Goal: Task Accomplishment & Management: Manage account settings

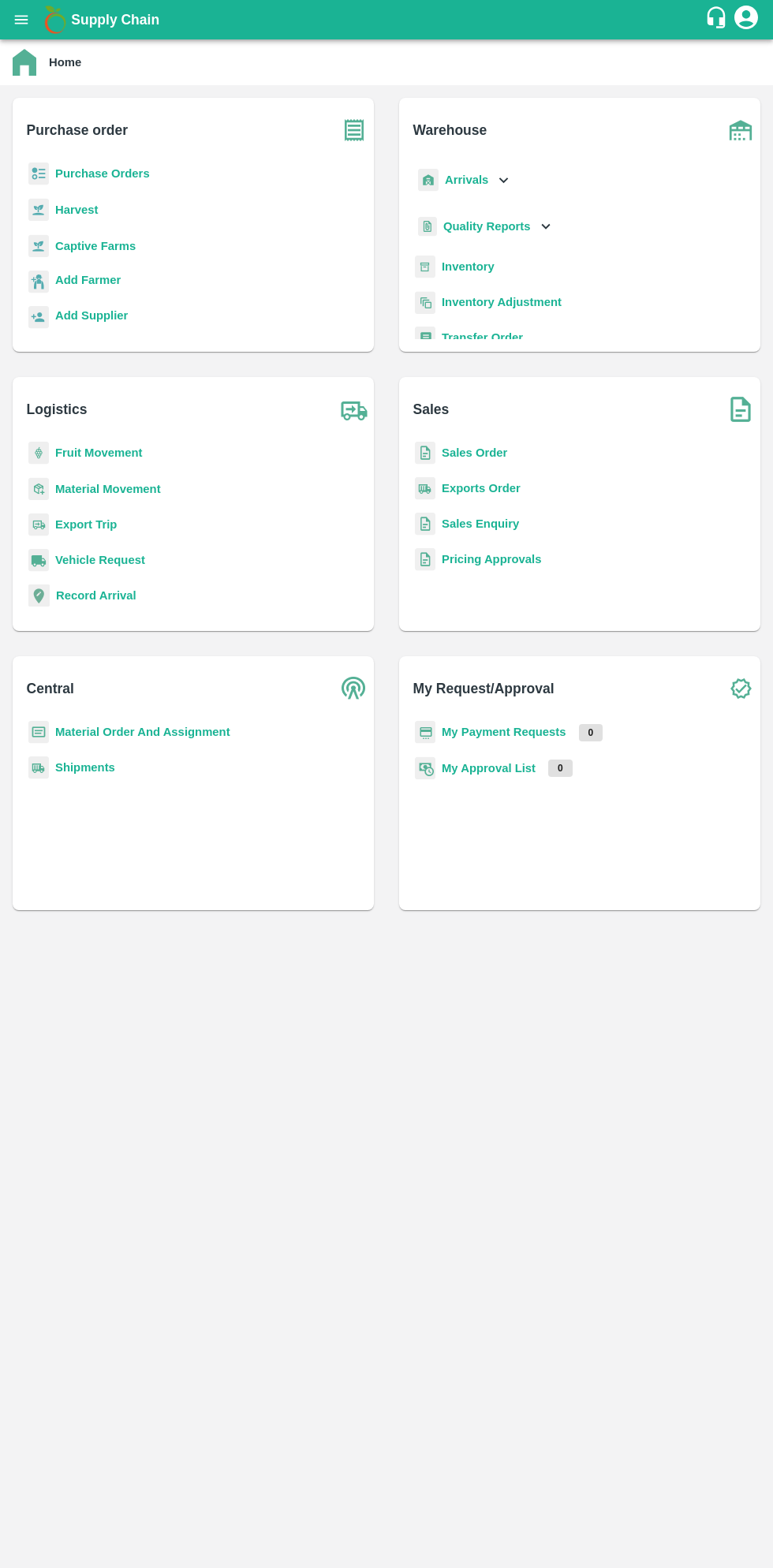
click at [103, 171] on b "Purchase Orders" at bounding box center [103, 174] width 95 height 13
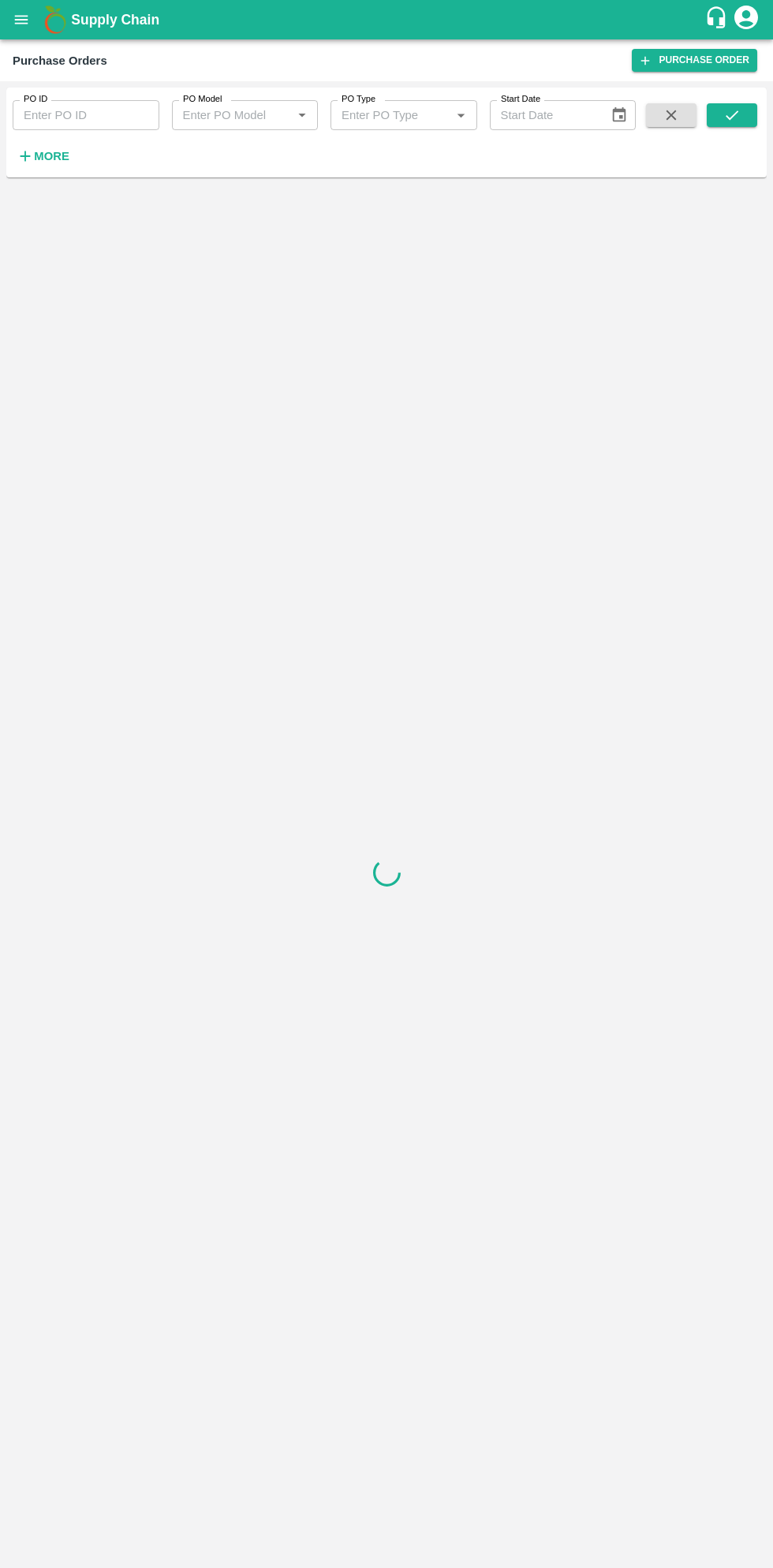
click at [56, 155] on strong "More" at bounding box center [52, 156] width 36 height 13
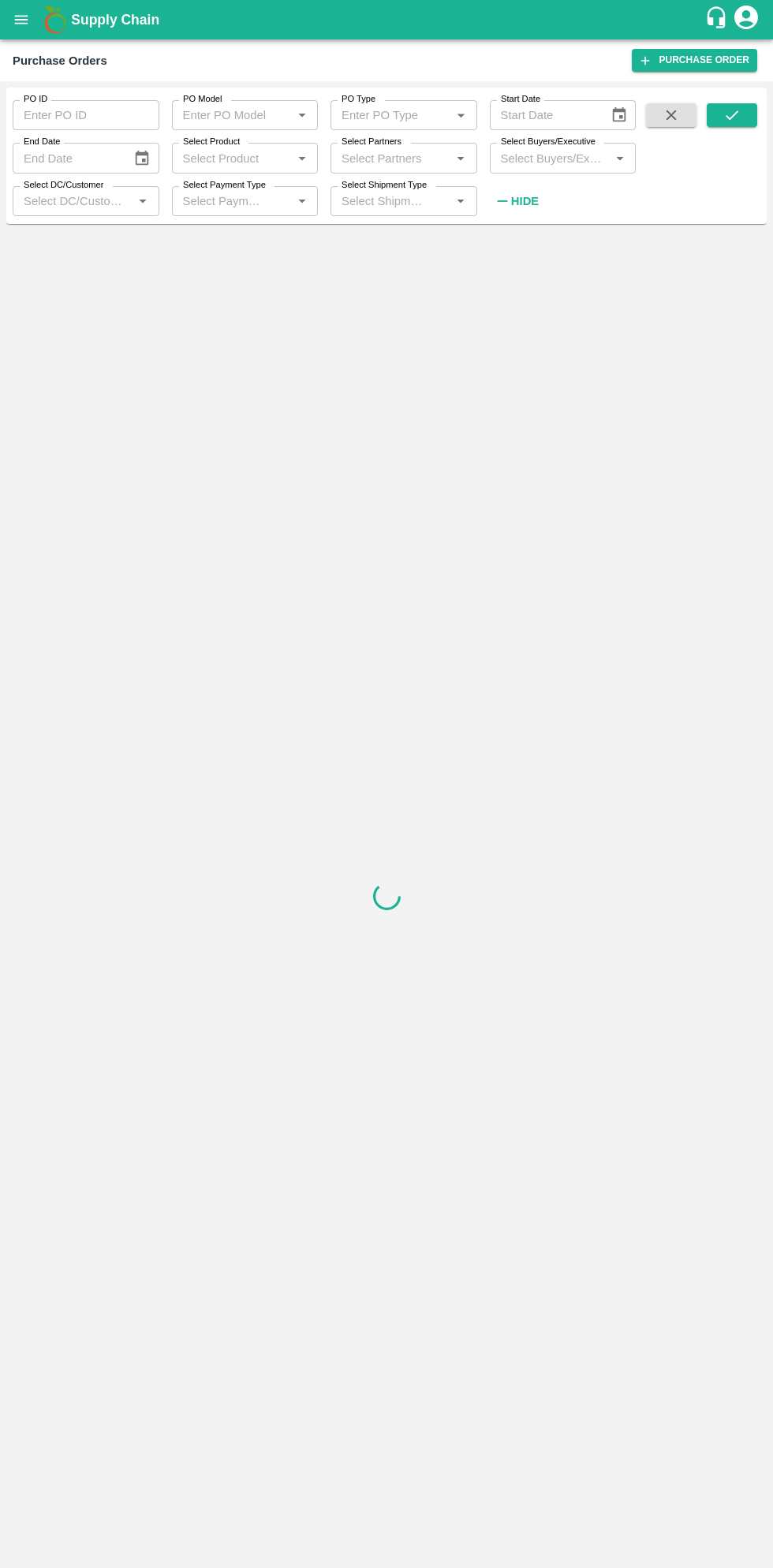
click at [545, 157] on input "Select Buyers/Executive" at bounding box center [550, 157] width 111 height 21
type input "saga"
click at [520, 239] on input "checkbox" at bounding box center [523, 238] width 32 height 32
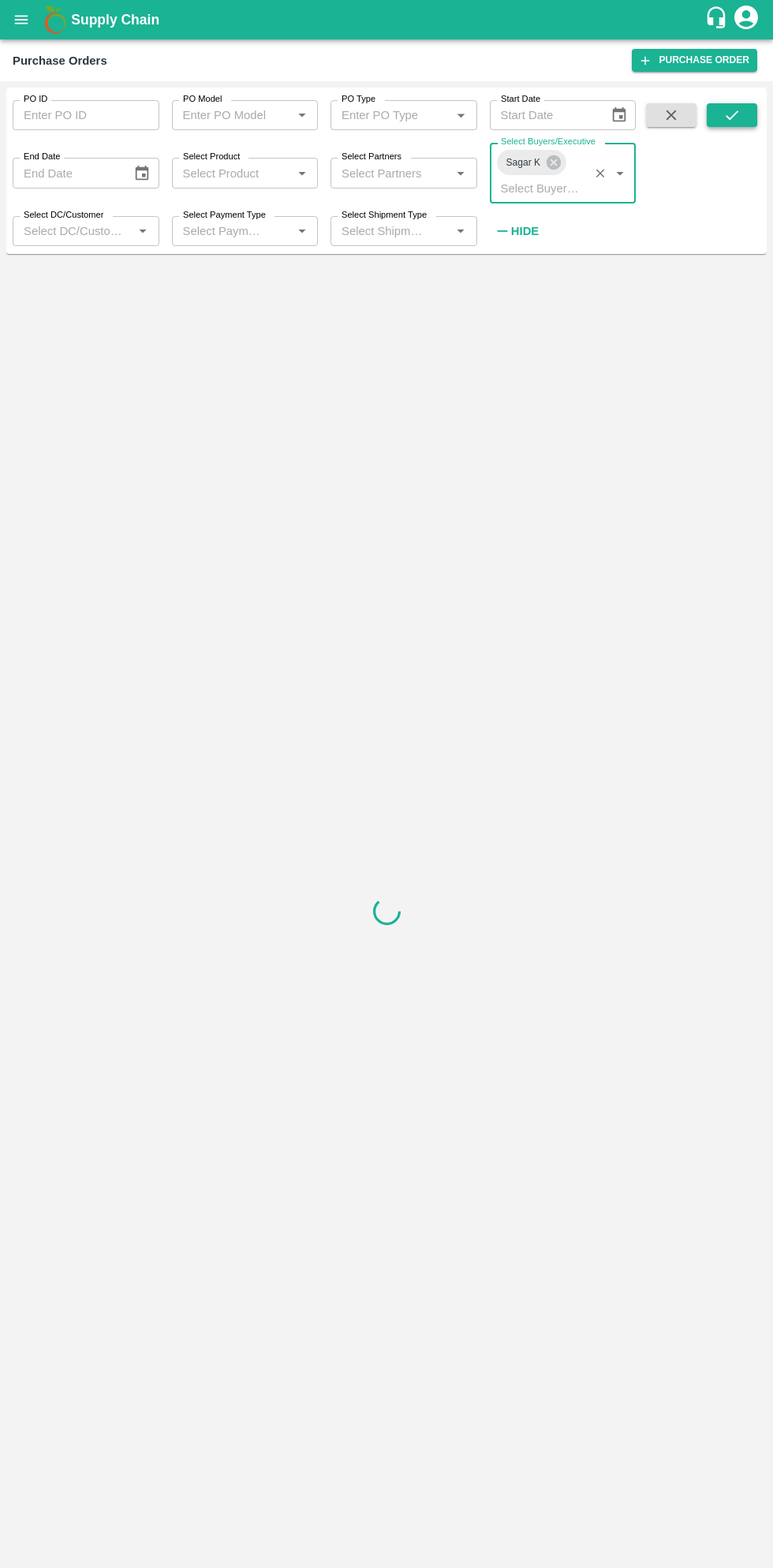
click at [736, 113] on icon "submit" at bounding box center [732, 115] width 13 height 9
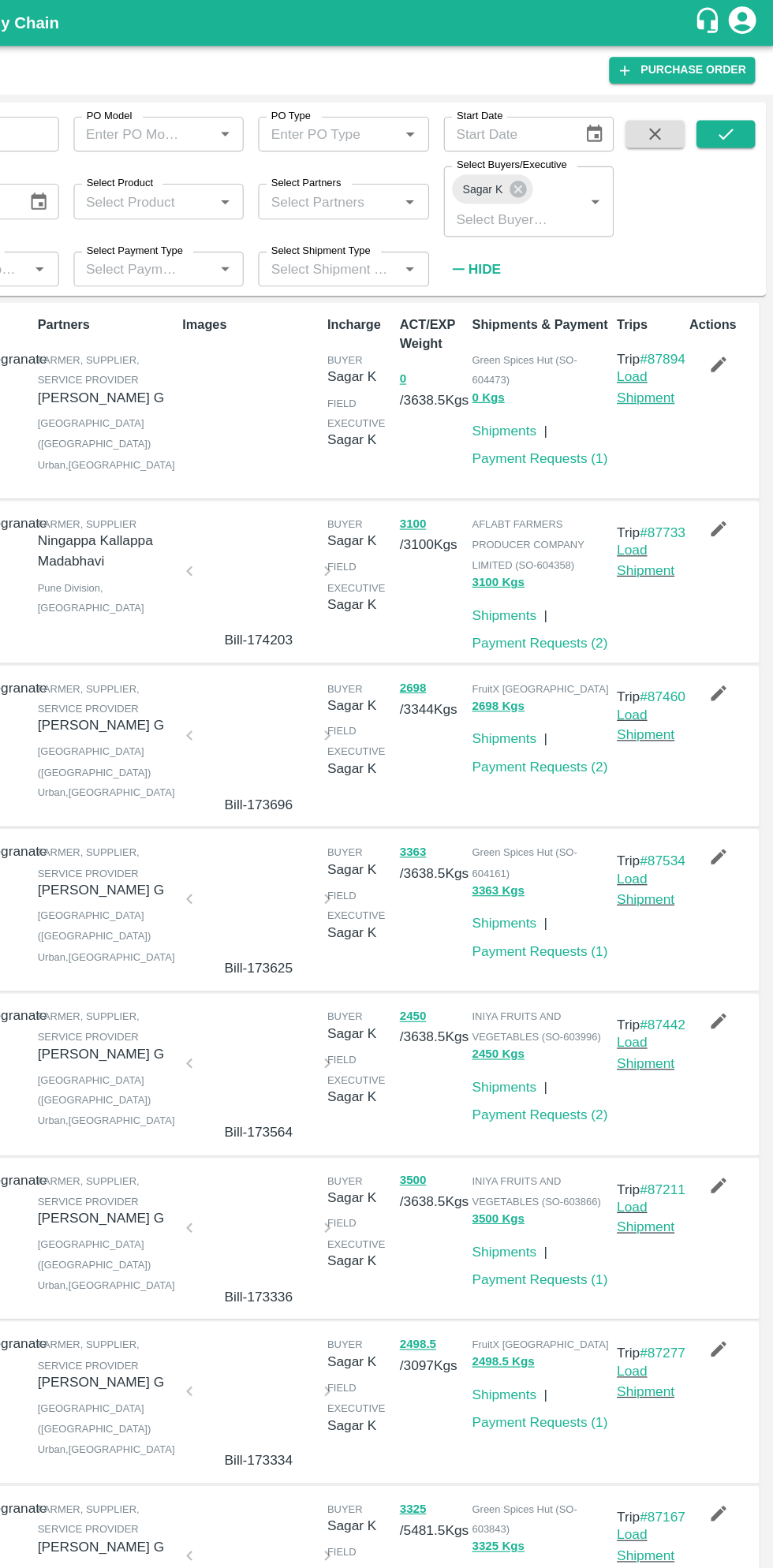
click at [665, 347] on link "Load Shipment" at bounding box center [663, 332] width 50 height 30
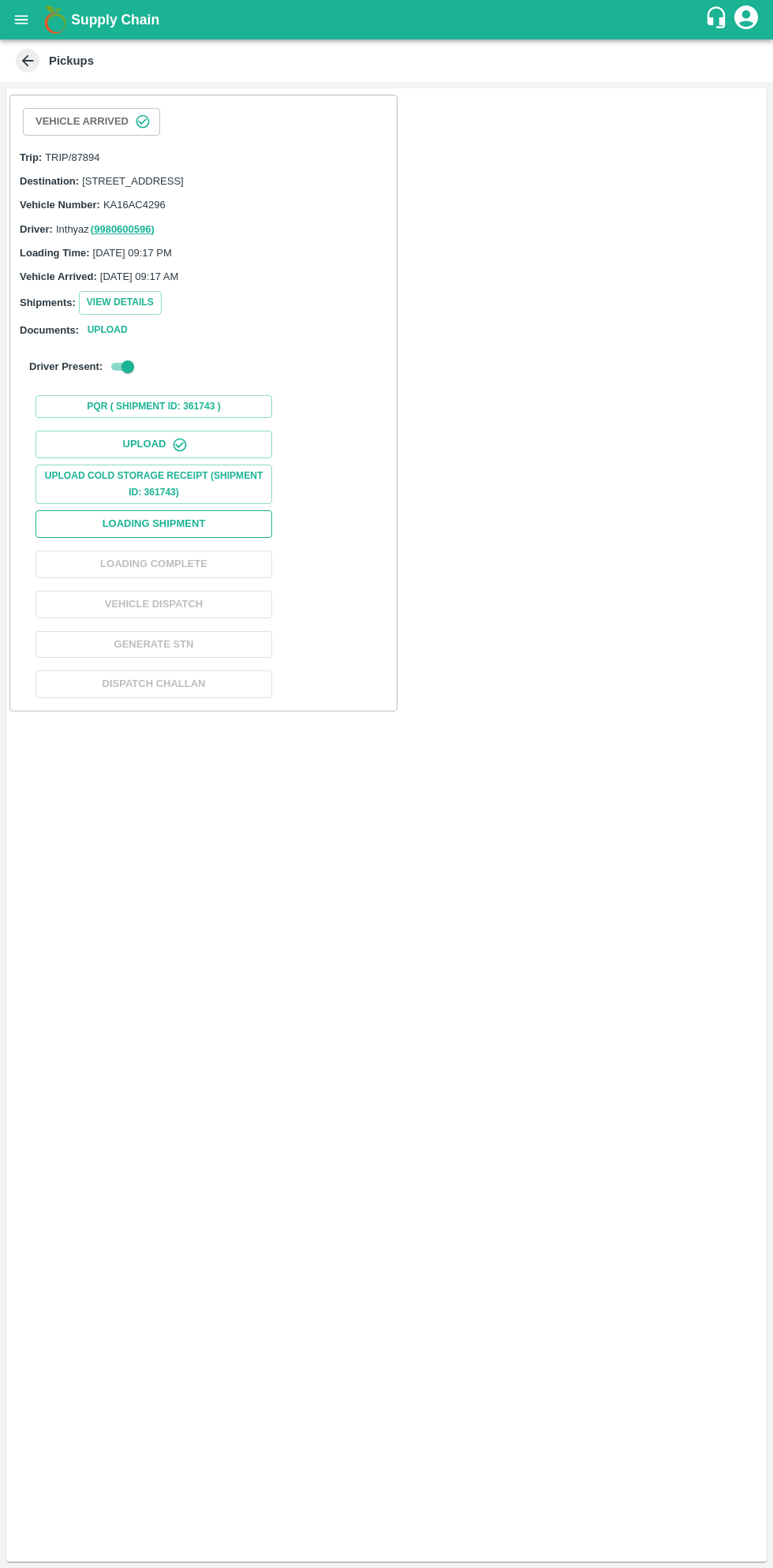
click at [205, 531] on button "Loading Shipment" at bounding box center [154, 524] width 237 height 27
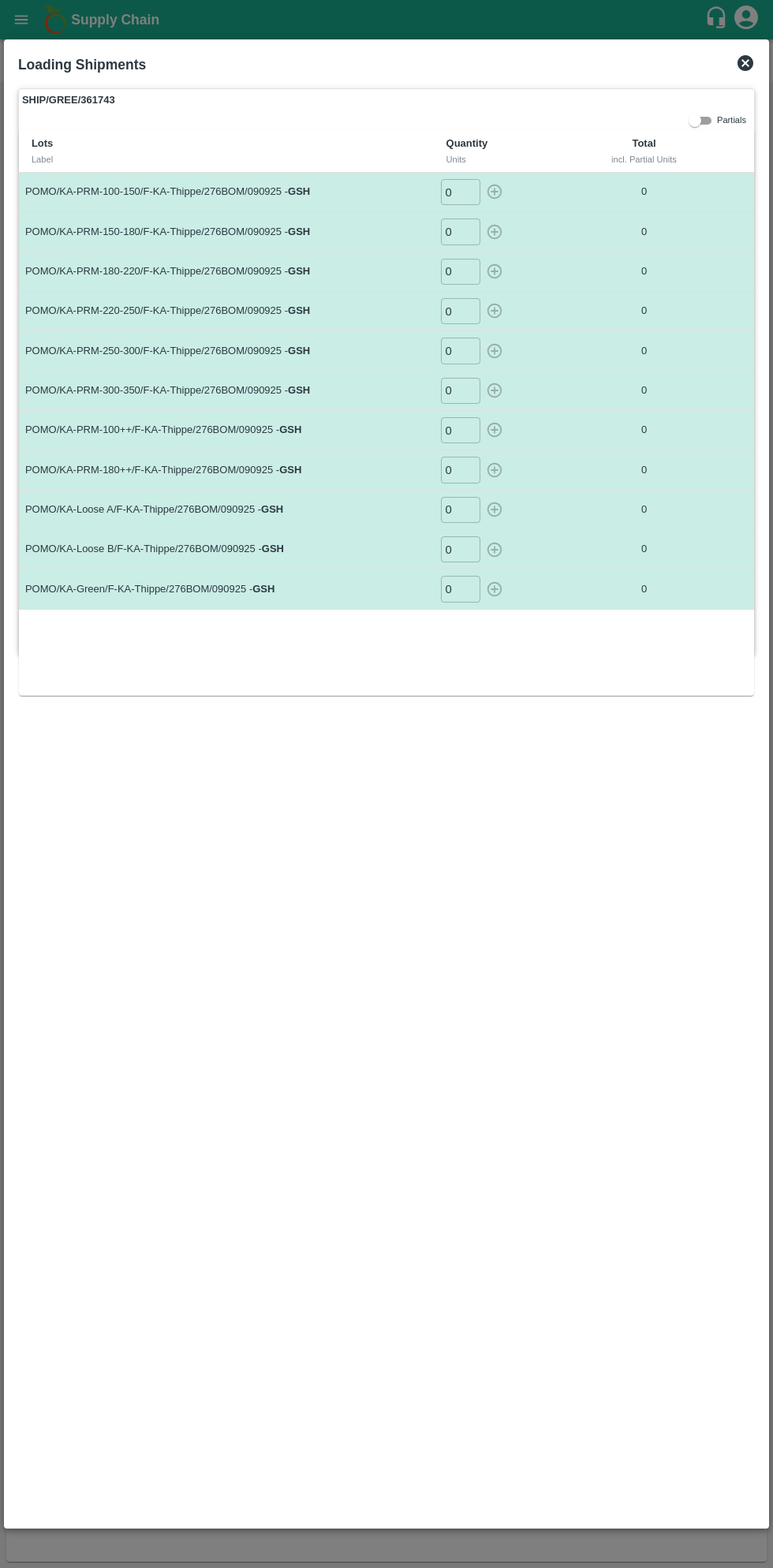
click at [464, 191] on input "0" at bounding box center [461, 192] width 39 height 26
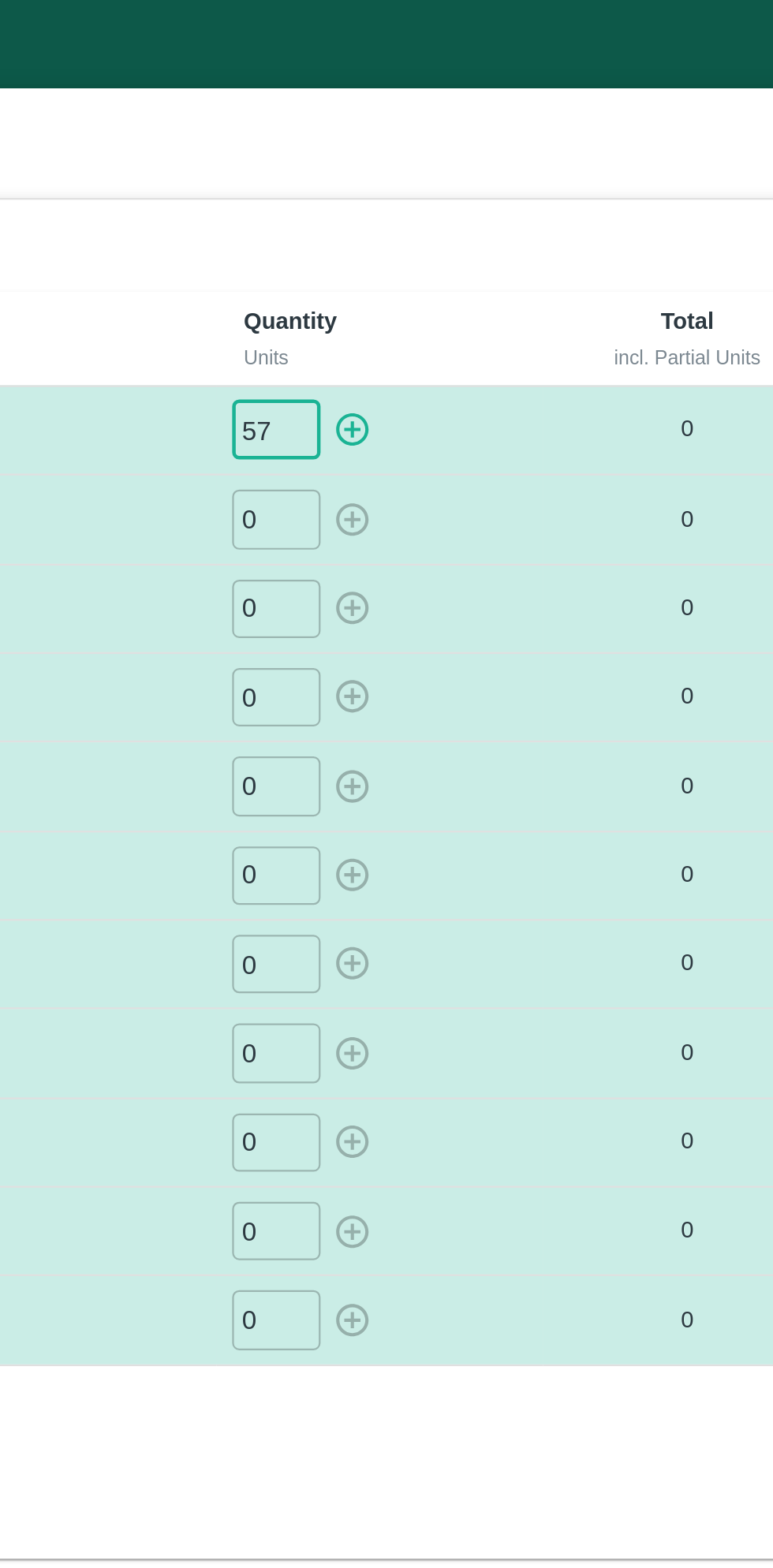
type input "57"
type input "58"
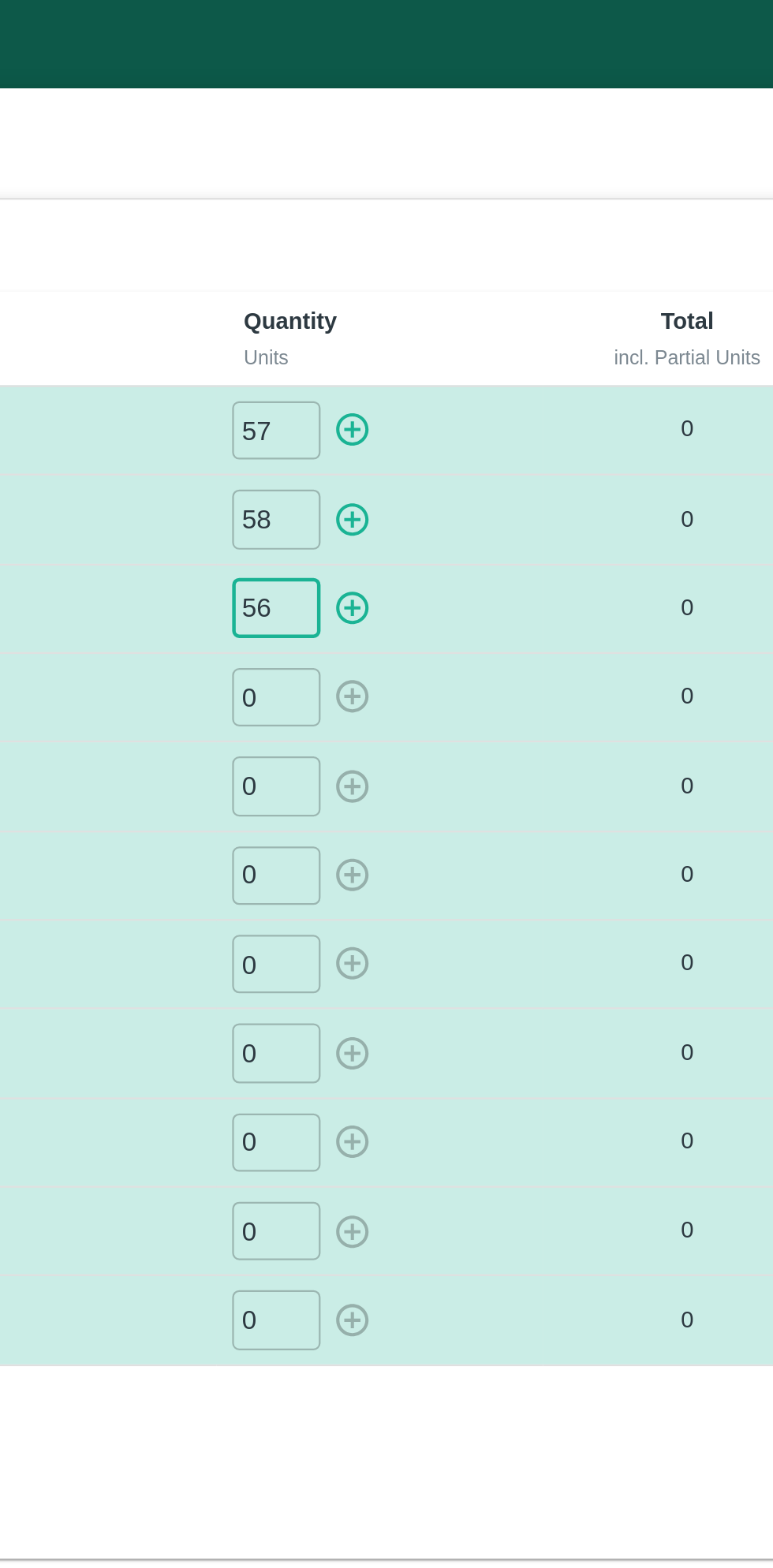
type input "56"
type input "029"
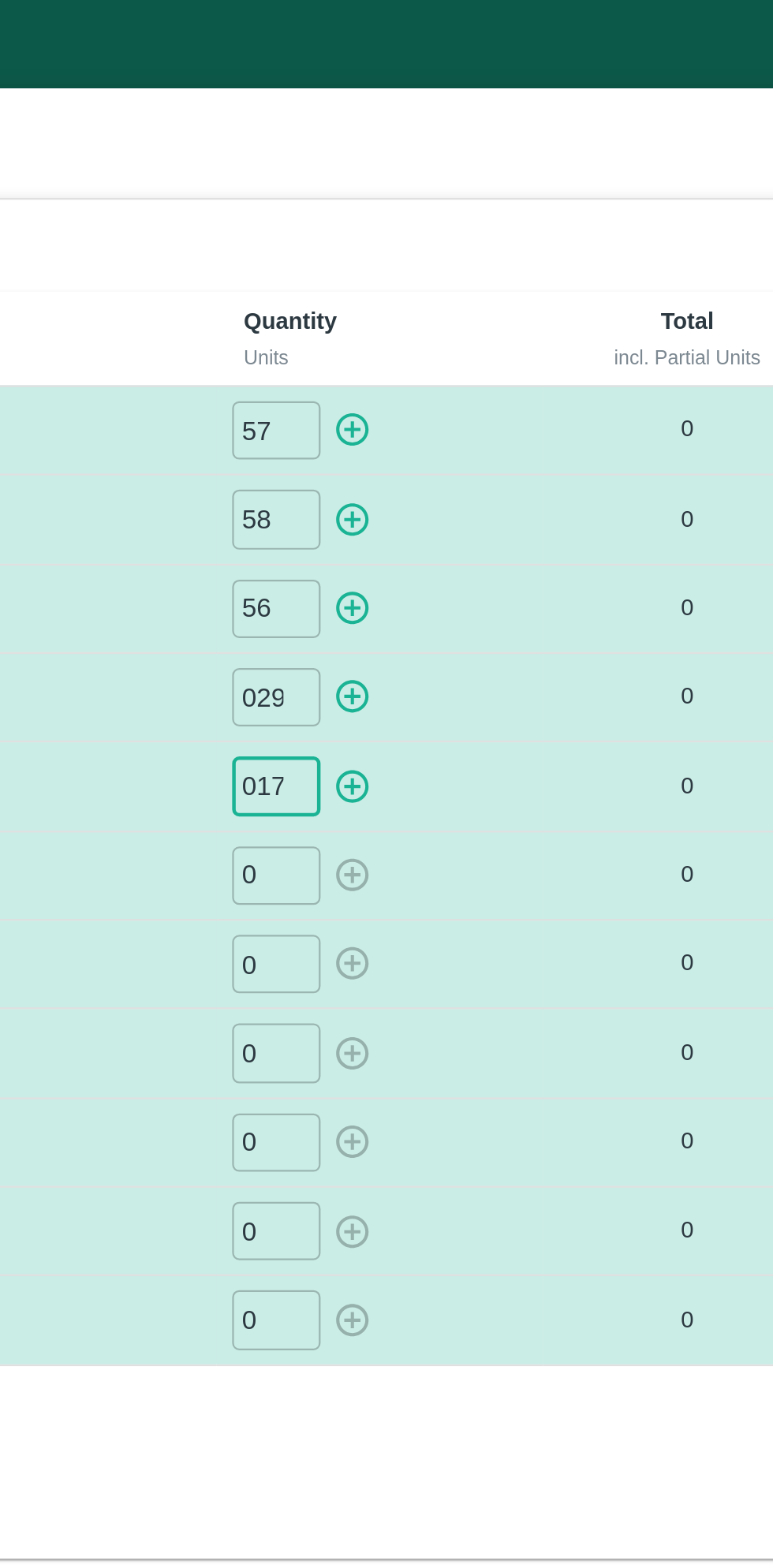
type input "017"
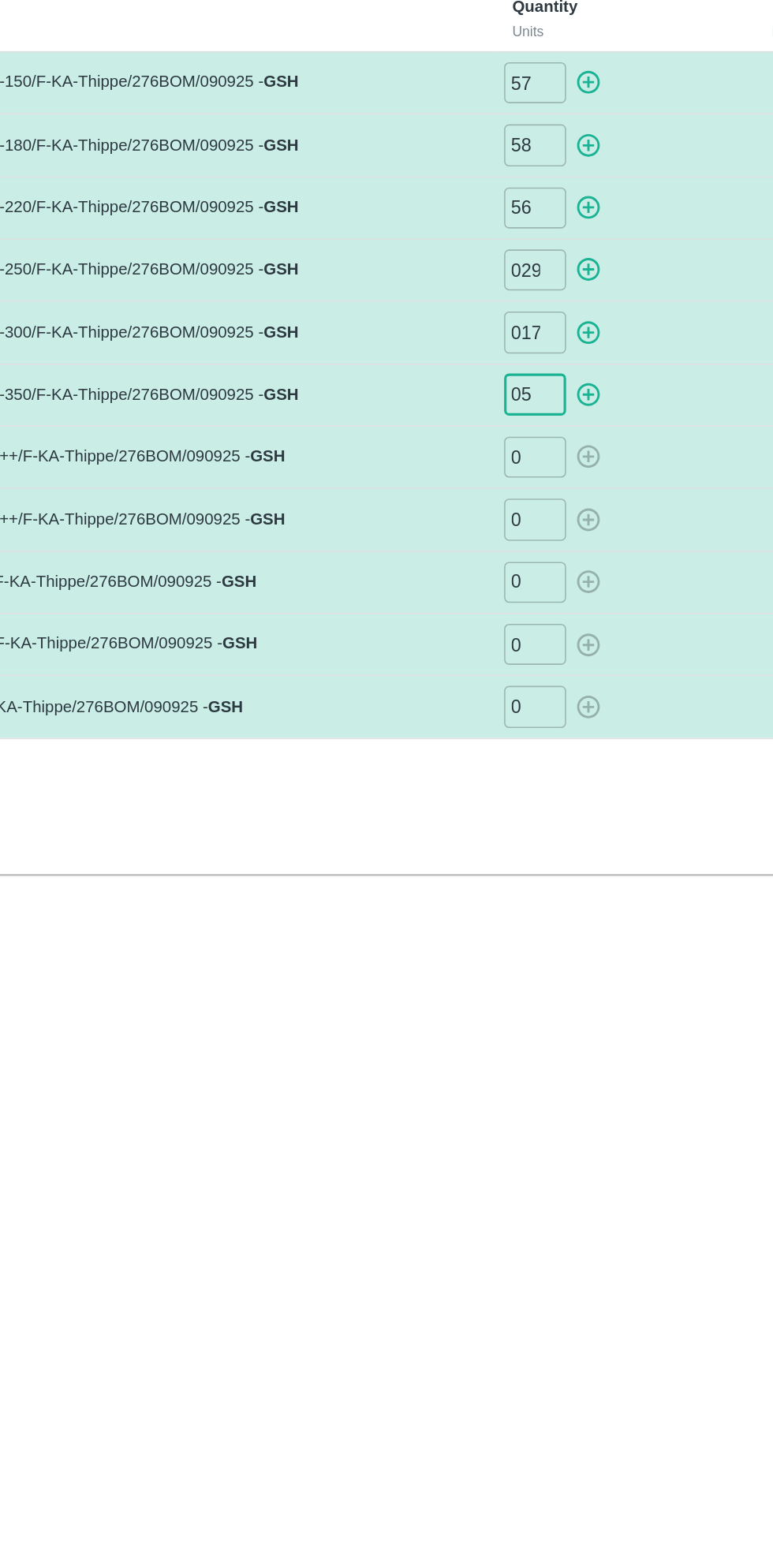
type input "05"
click at [457, 431] on input "0" at bounding box center [461, 430] width 39 height 26
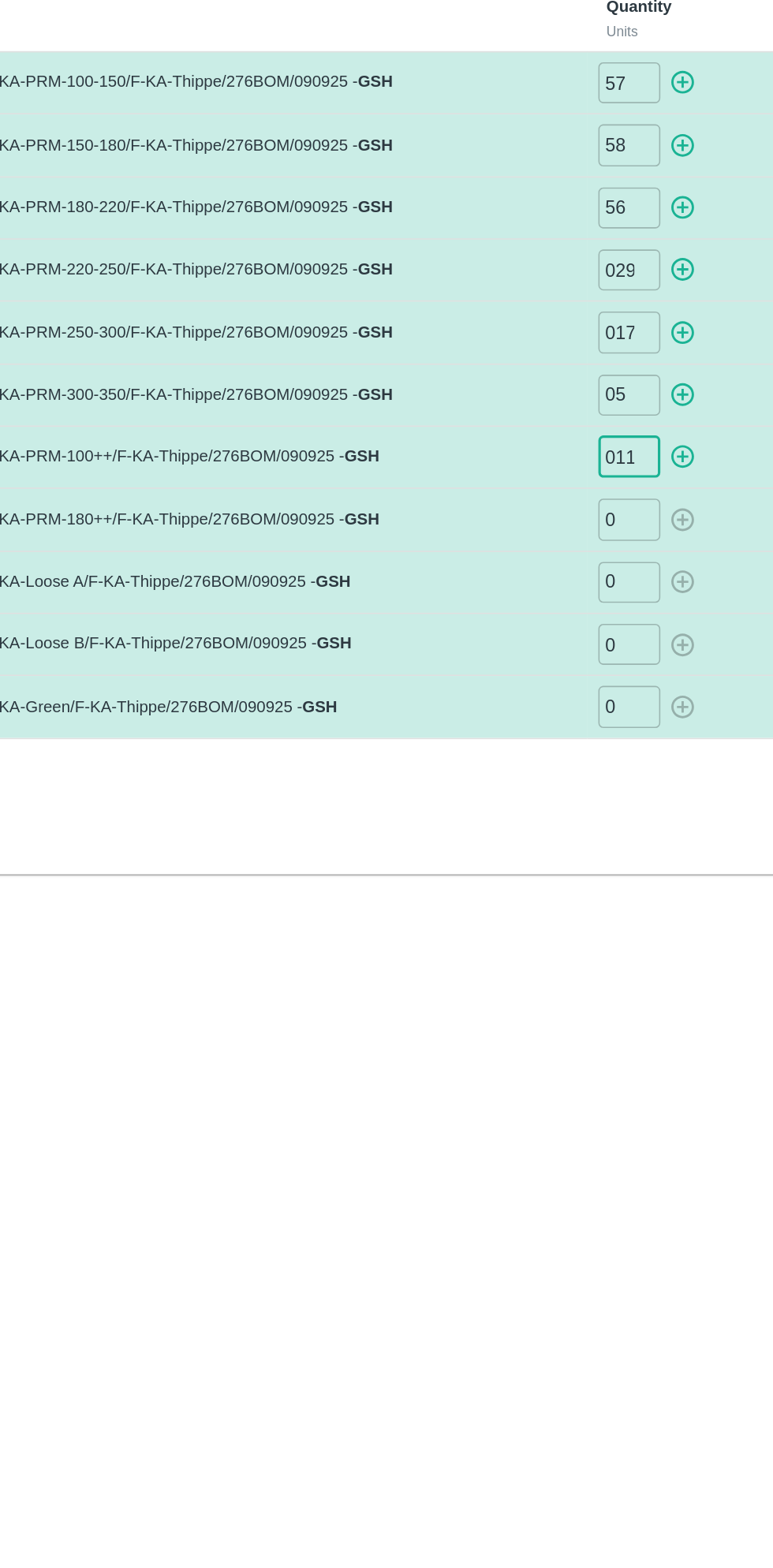
type input "011"
type input "072"
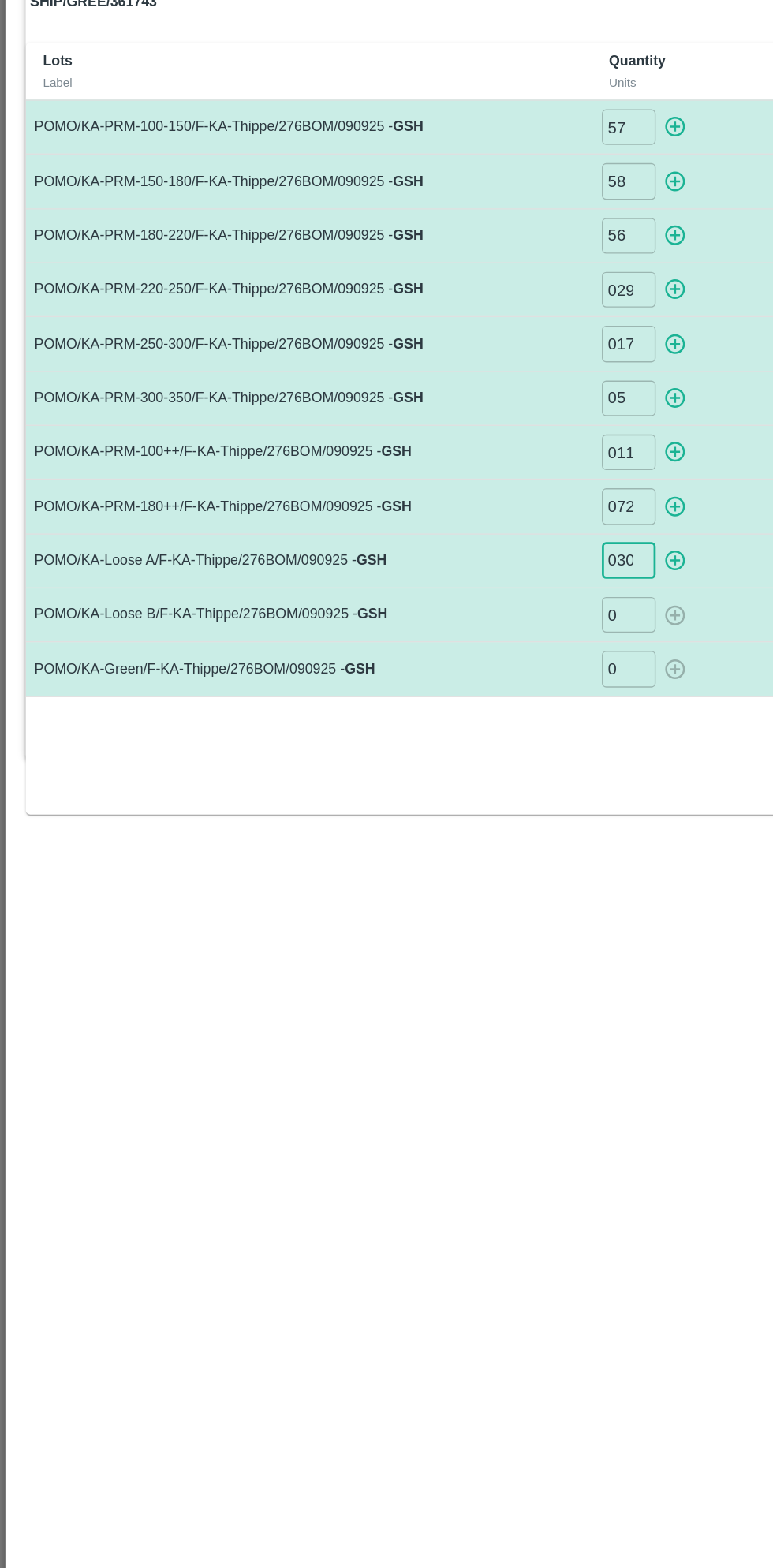
type input "030"
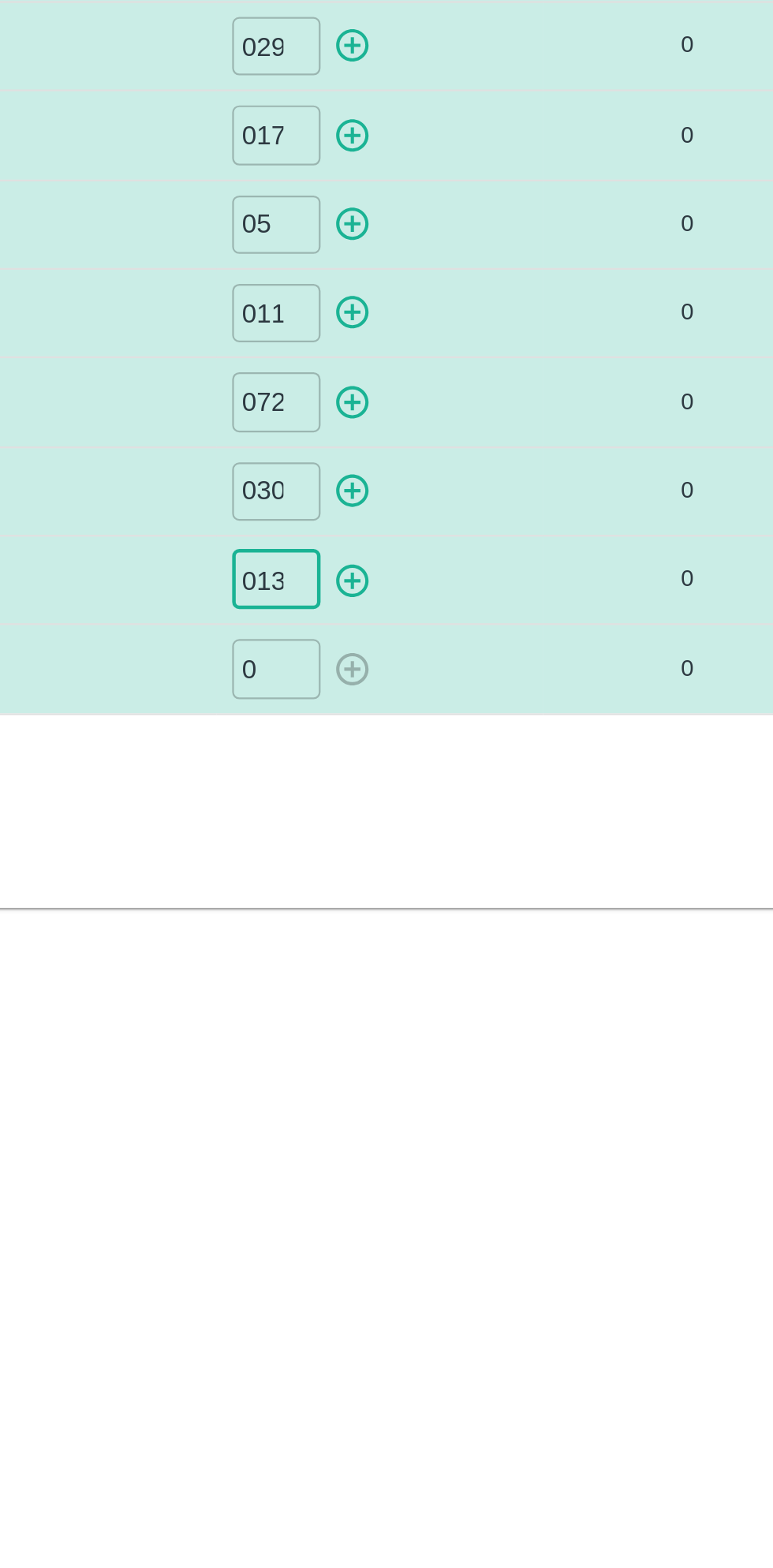
type input "013"
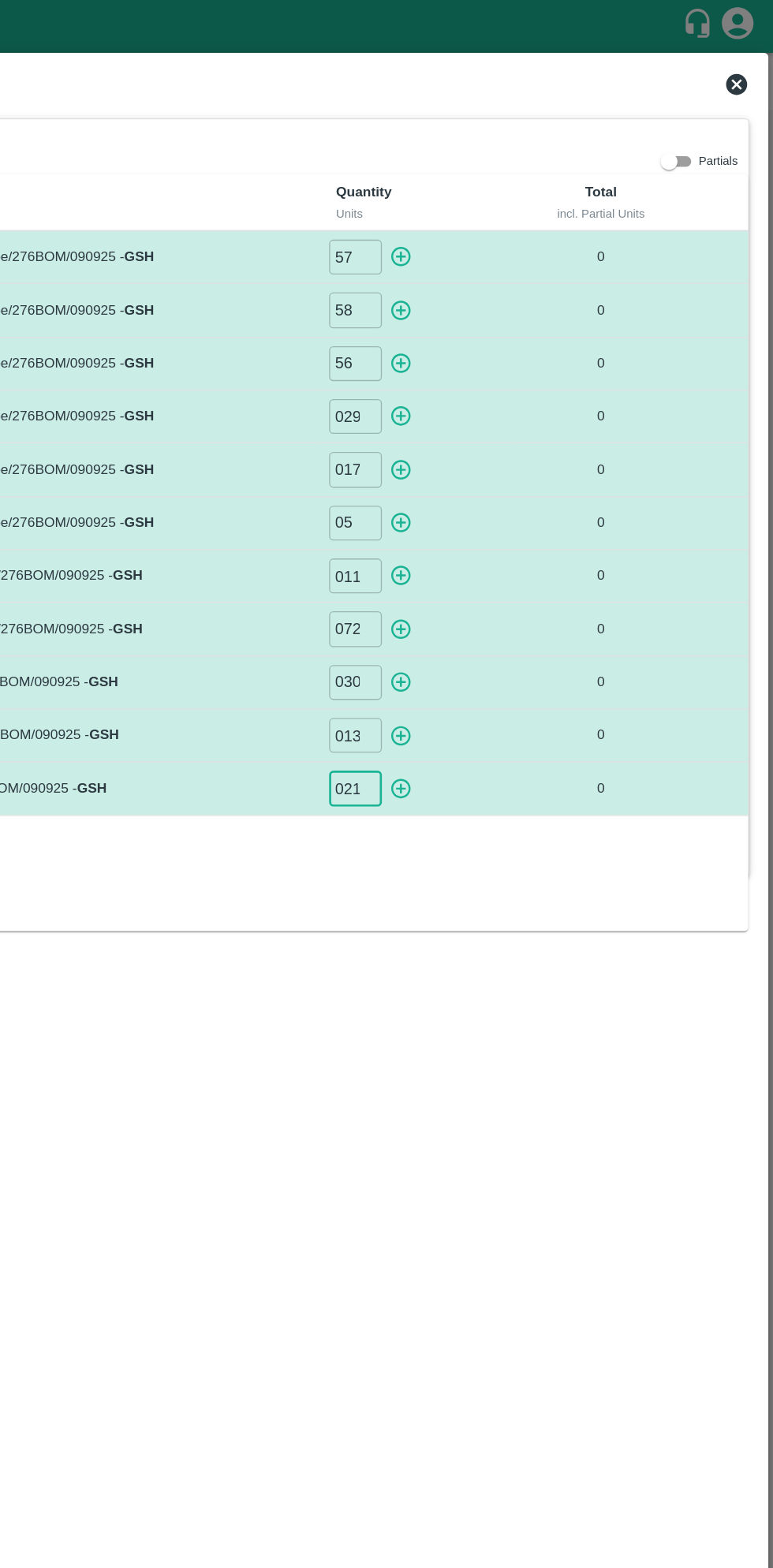
type input "021"
click at [499, 193] on icon "button" at bounding box center [494, 192] width 17 height 17
type input "0"
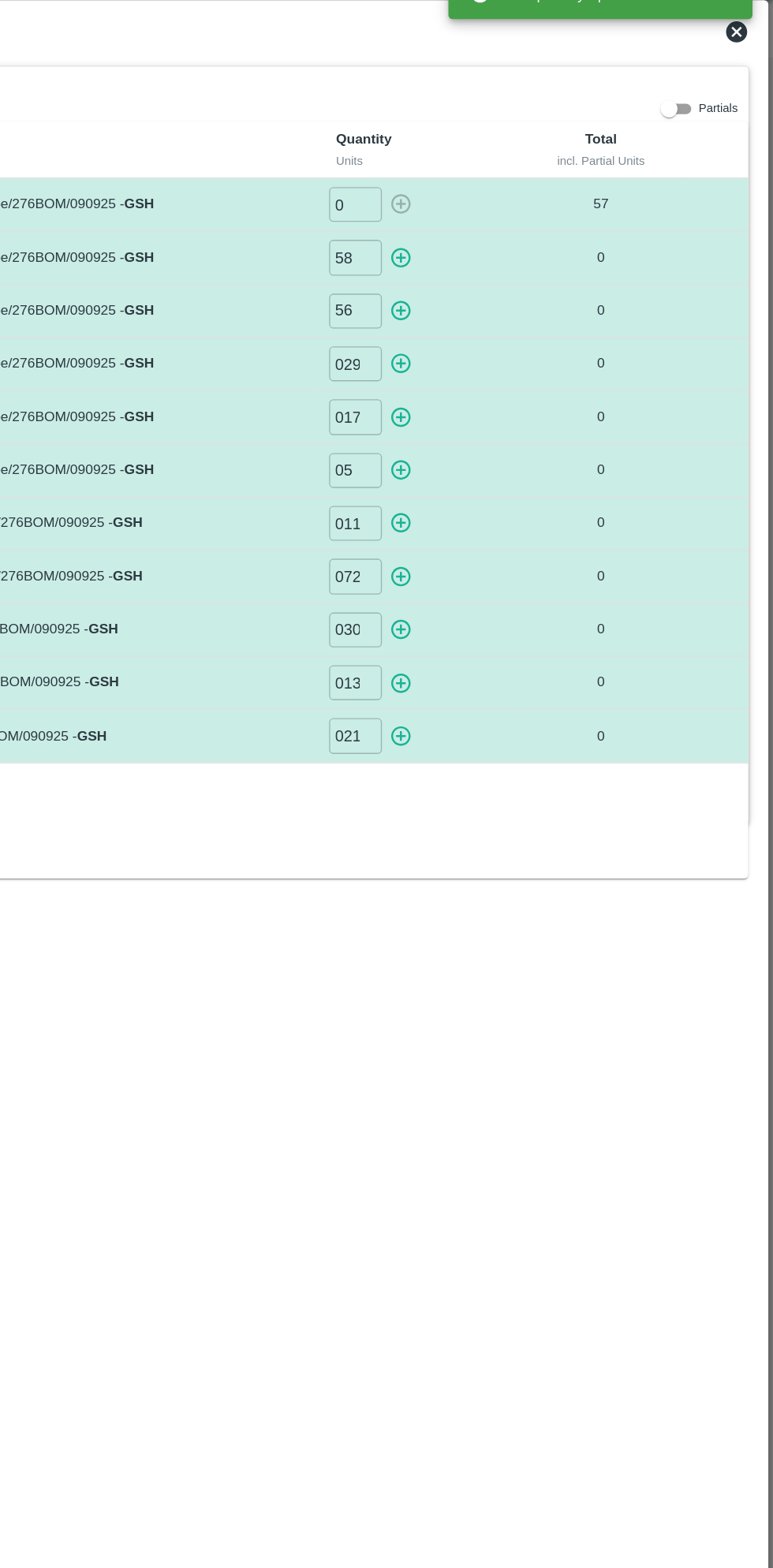
click at [497, 234] on icon "button" at bounding box center [494, 232] width 17 height 17
type input "0"
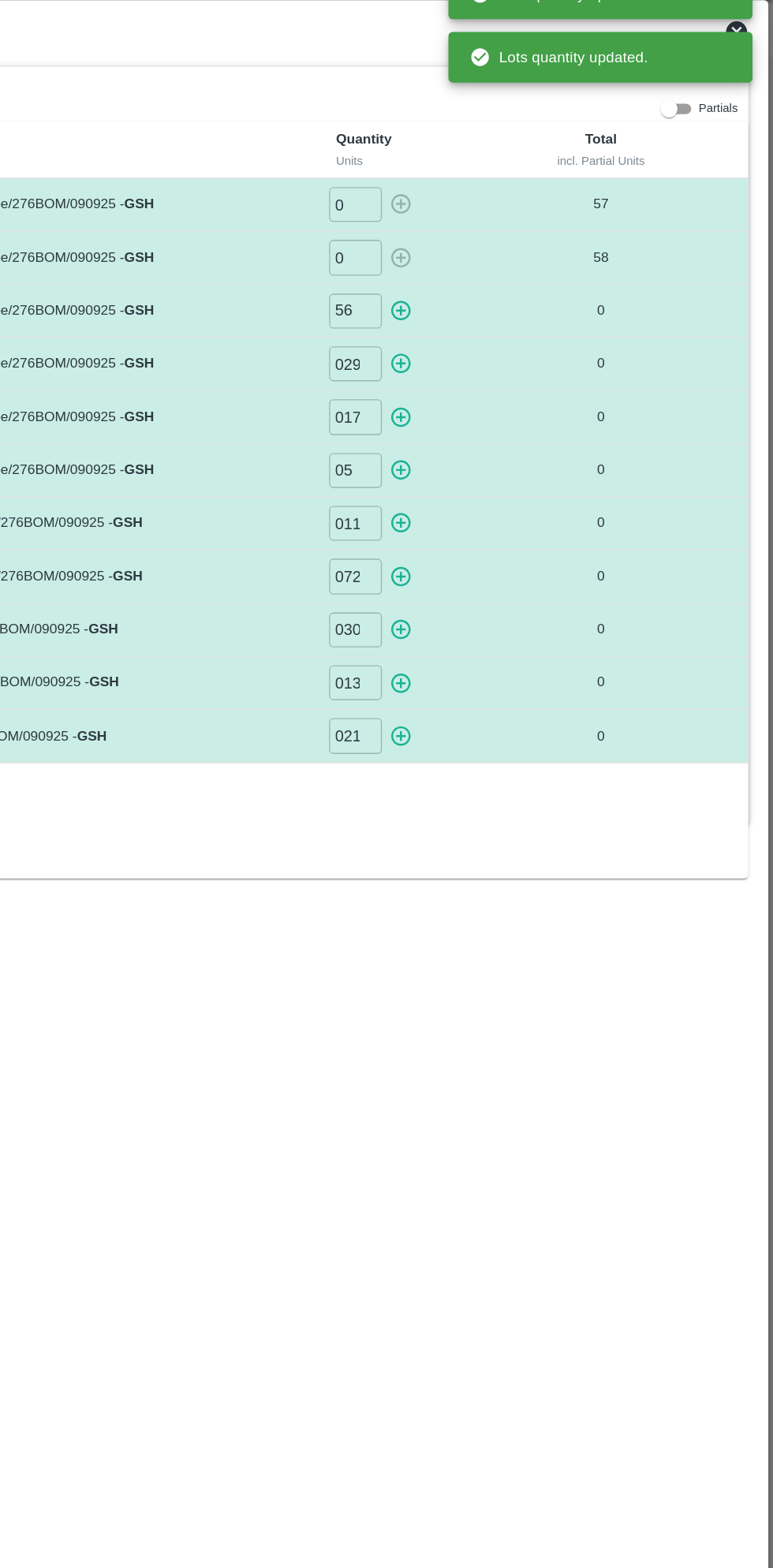
click at [501, 270] on icon "button" at bounding box center [494, 272] width 15 height 15
type input "0"
click at [496, 309] on icon "button" at bounding box center [494, 311] width 15 height 15
type input "0"
click at [499, 354] on icon "button" at bounding box center [494, 351] width 15 height 15
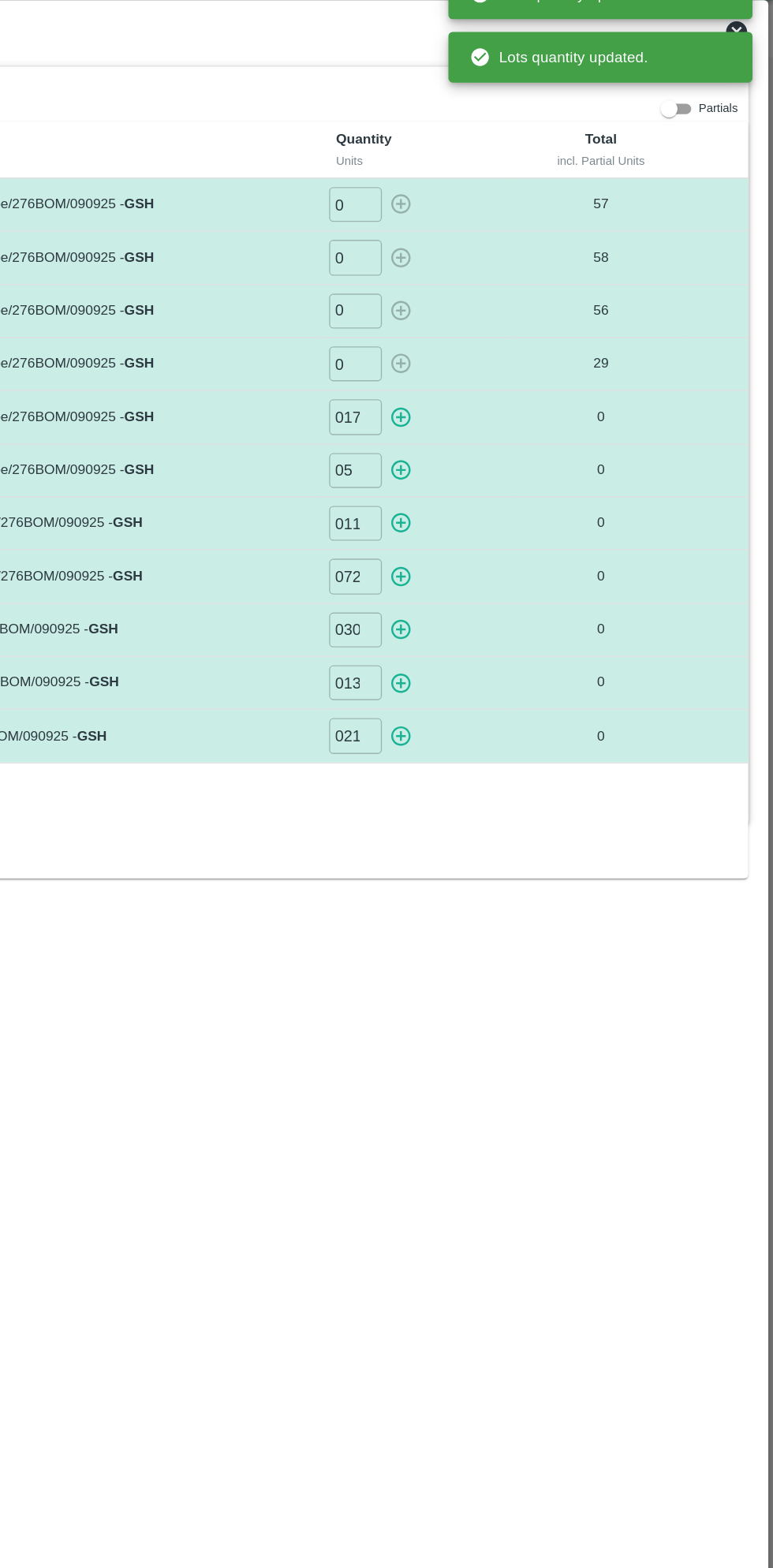
type input "0"
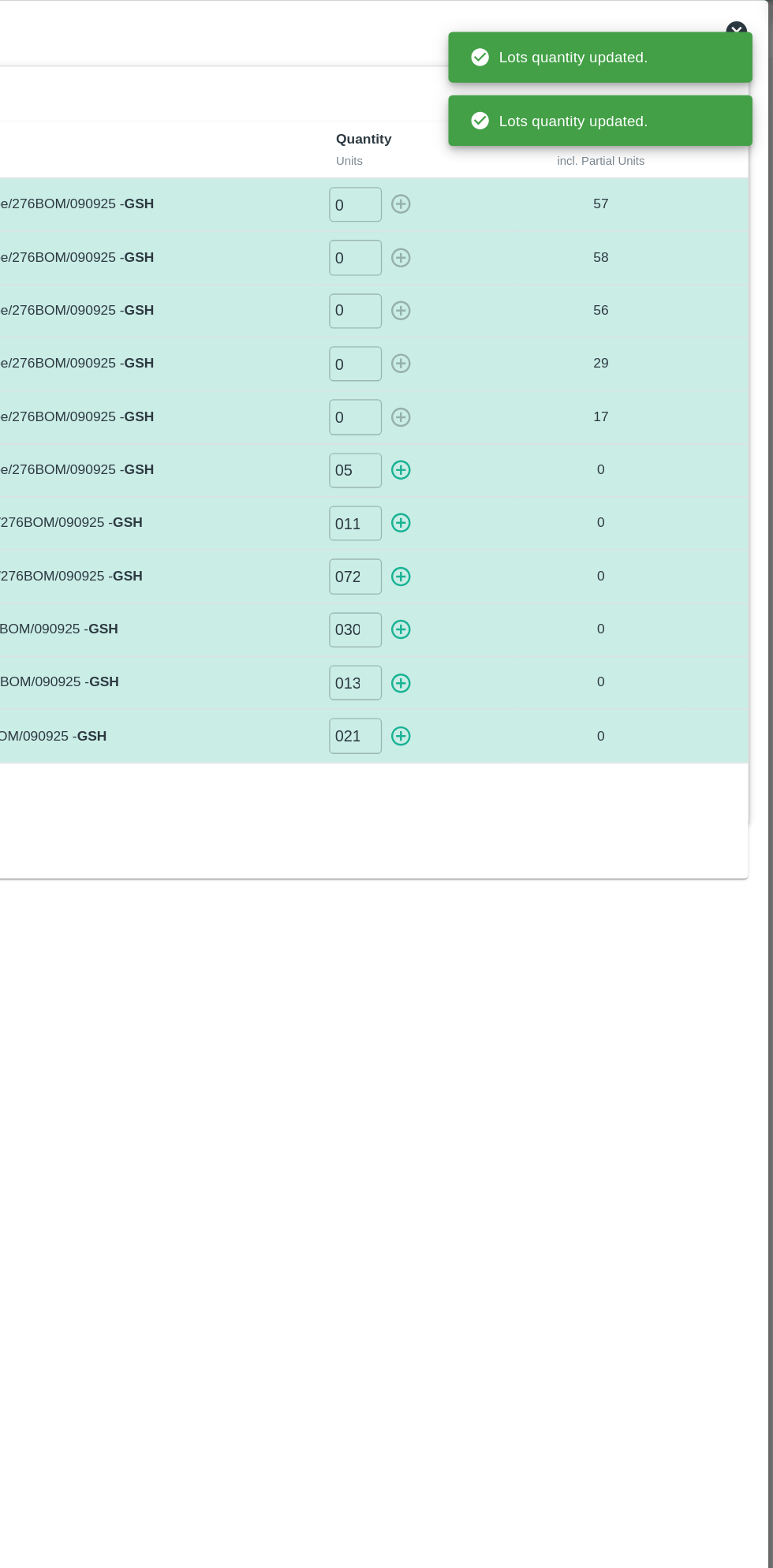
click at [495, 389] on icon "button" at bounding box center [494, 391] width 15 height 15
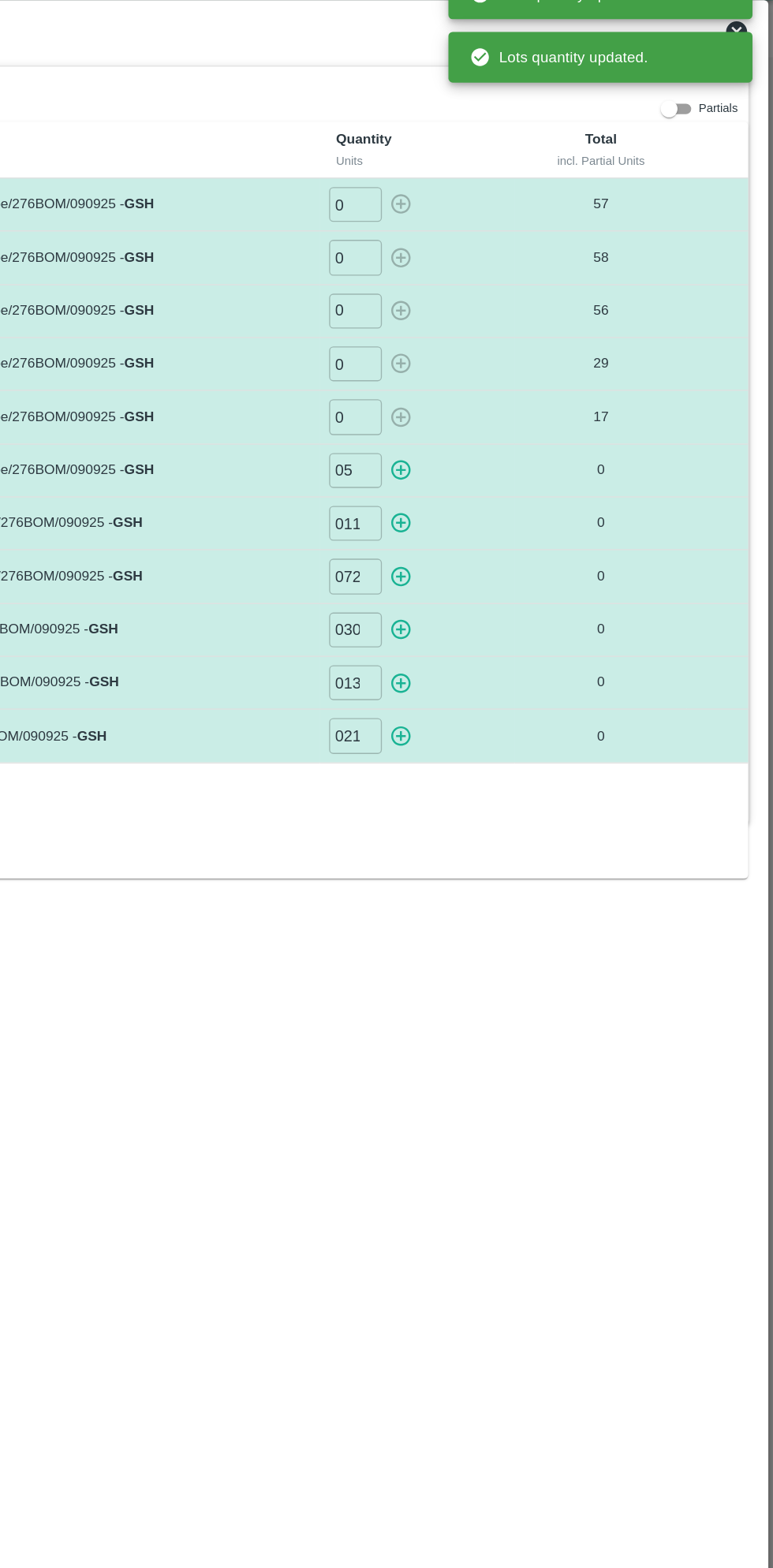
type input "0"
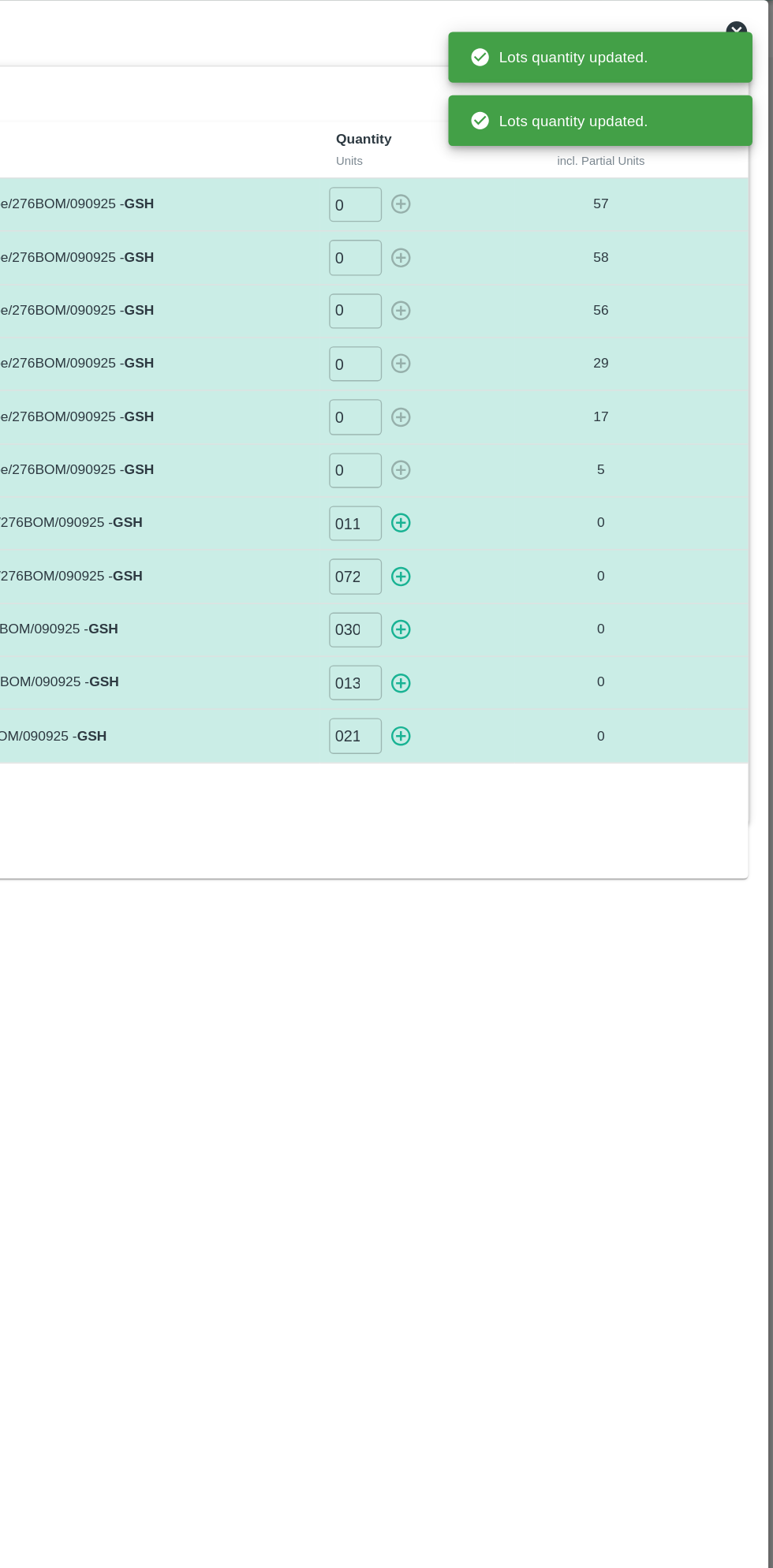
click at [495, 428] on icon "button" at bounding box center [494, 430] width 15 height 15
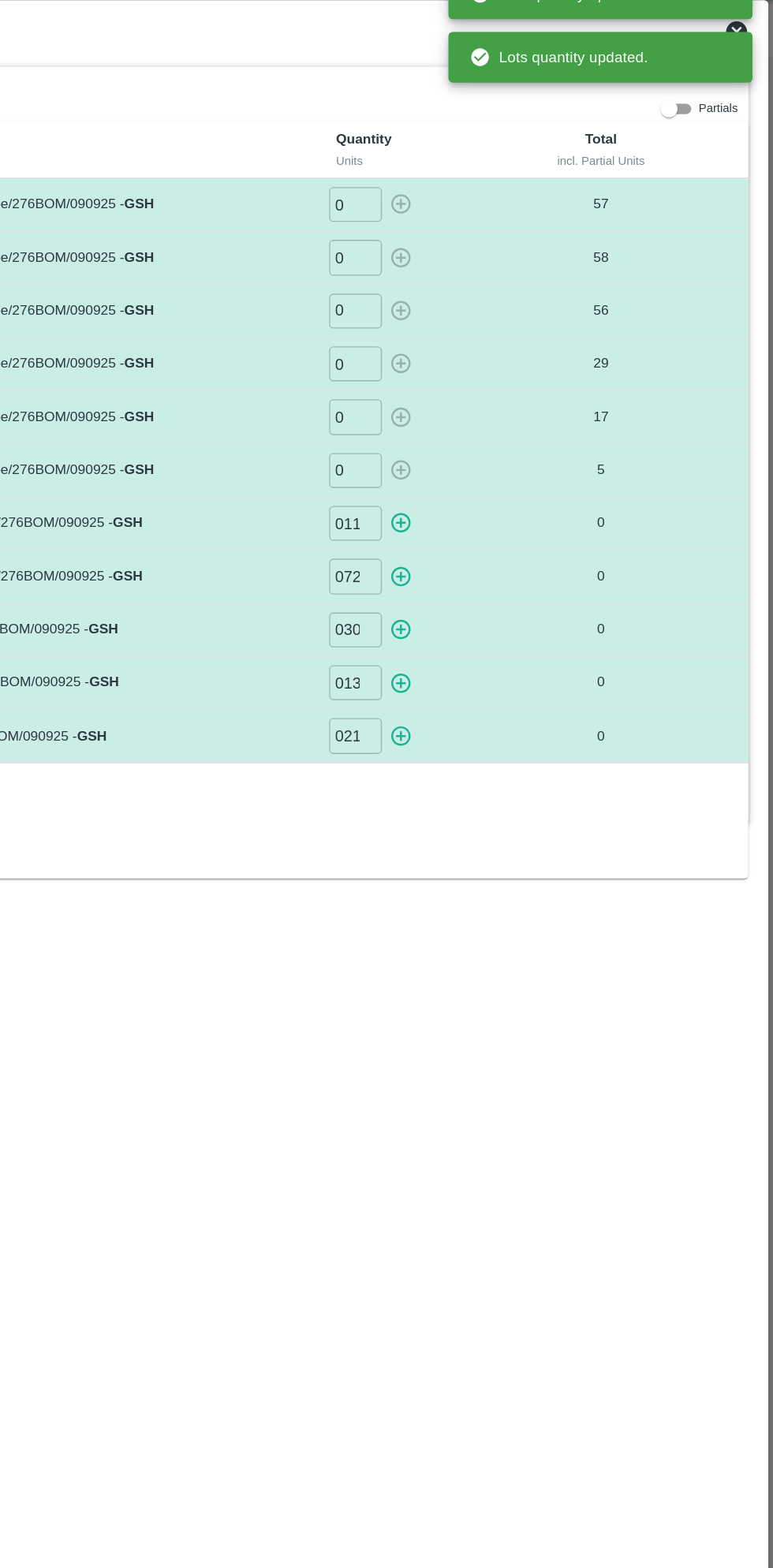
type input "0"
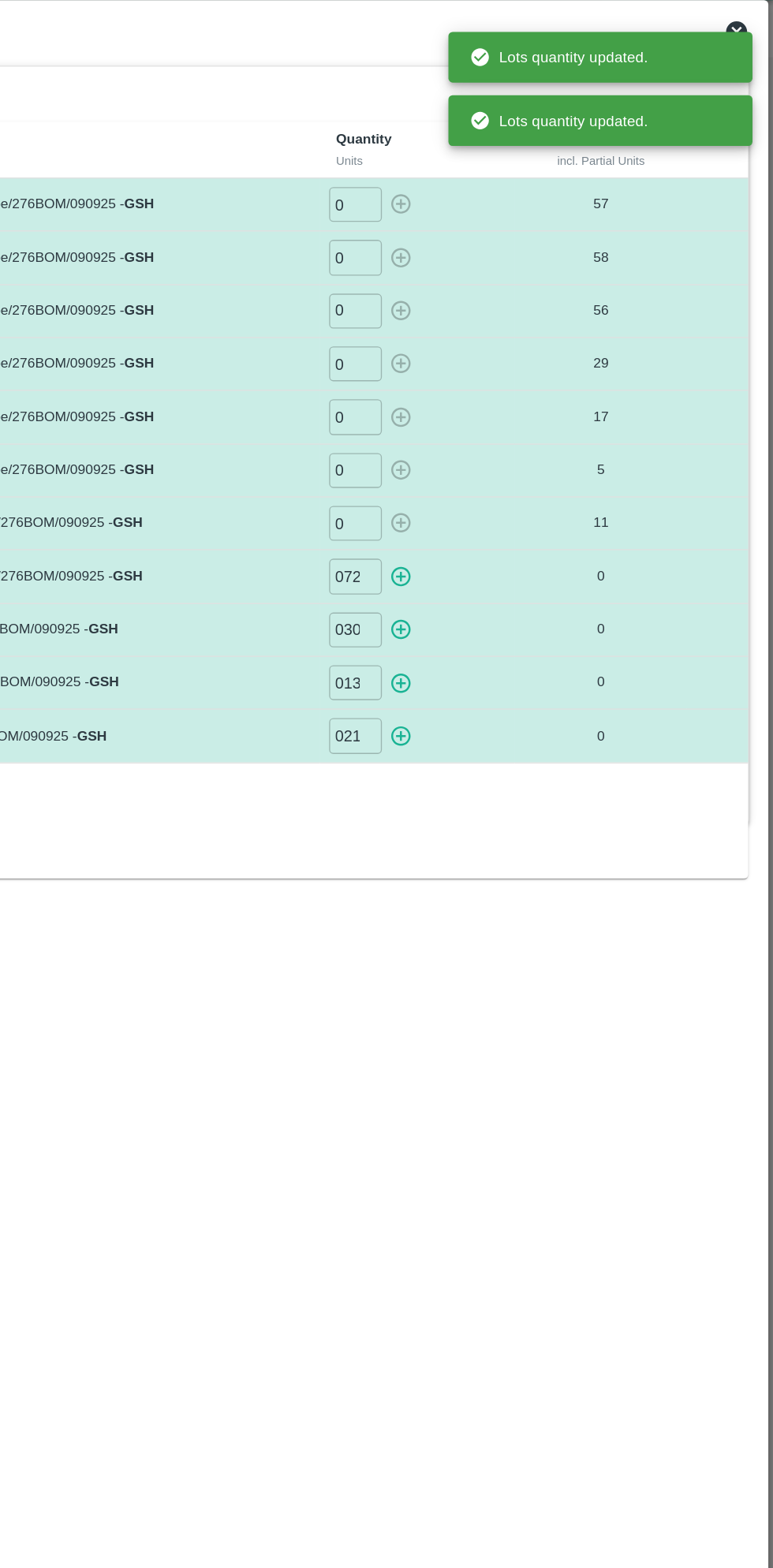
click at [495, 468] on icon "button" at bounding box center [494, 470] width 15 height 15
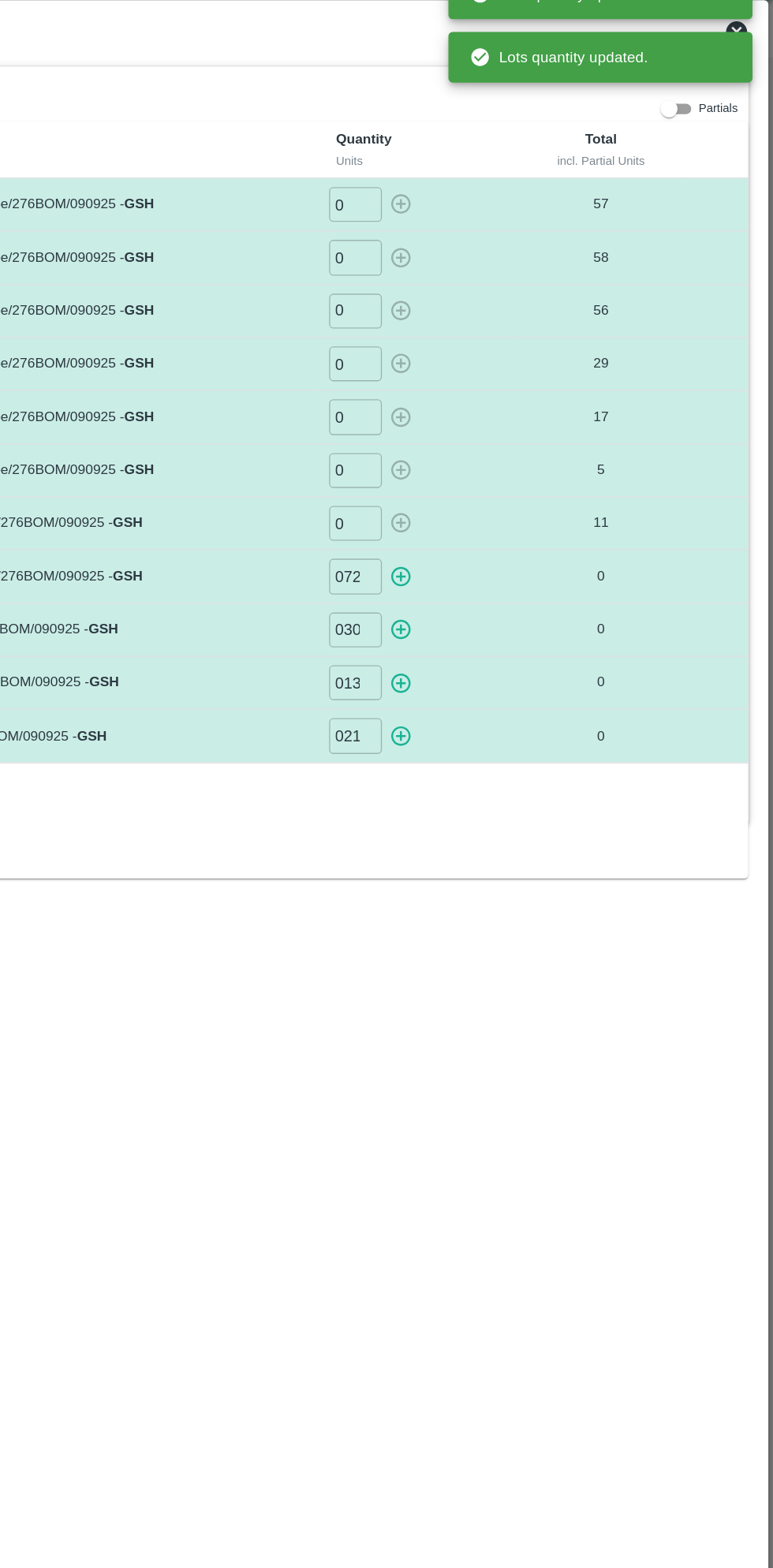
type input "0"
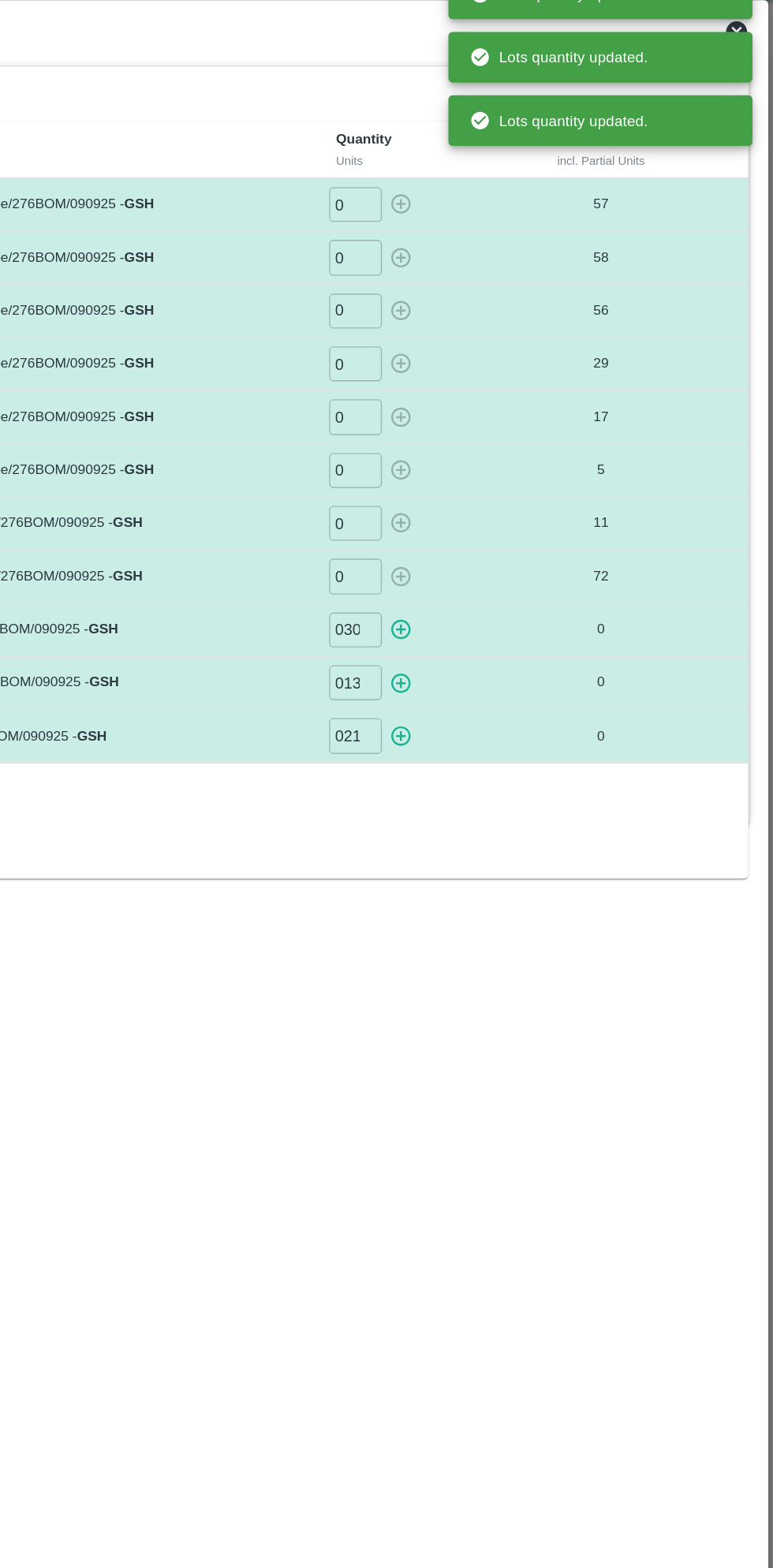
click at [493, 507] on icon "button" at bounding box center [494, 510] width 15 height 15
type input "0"
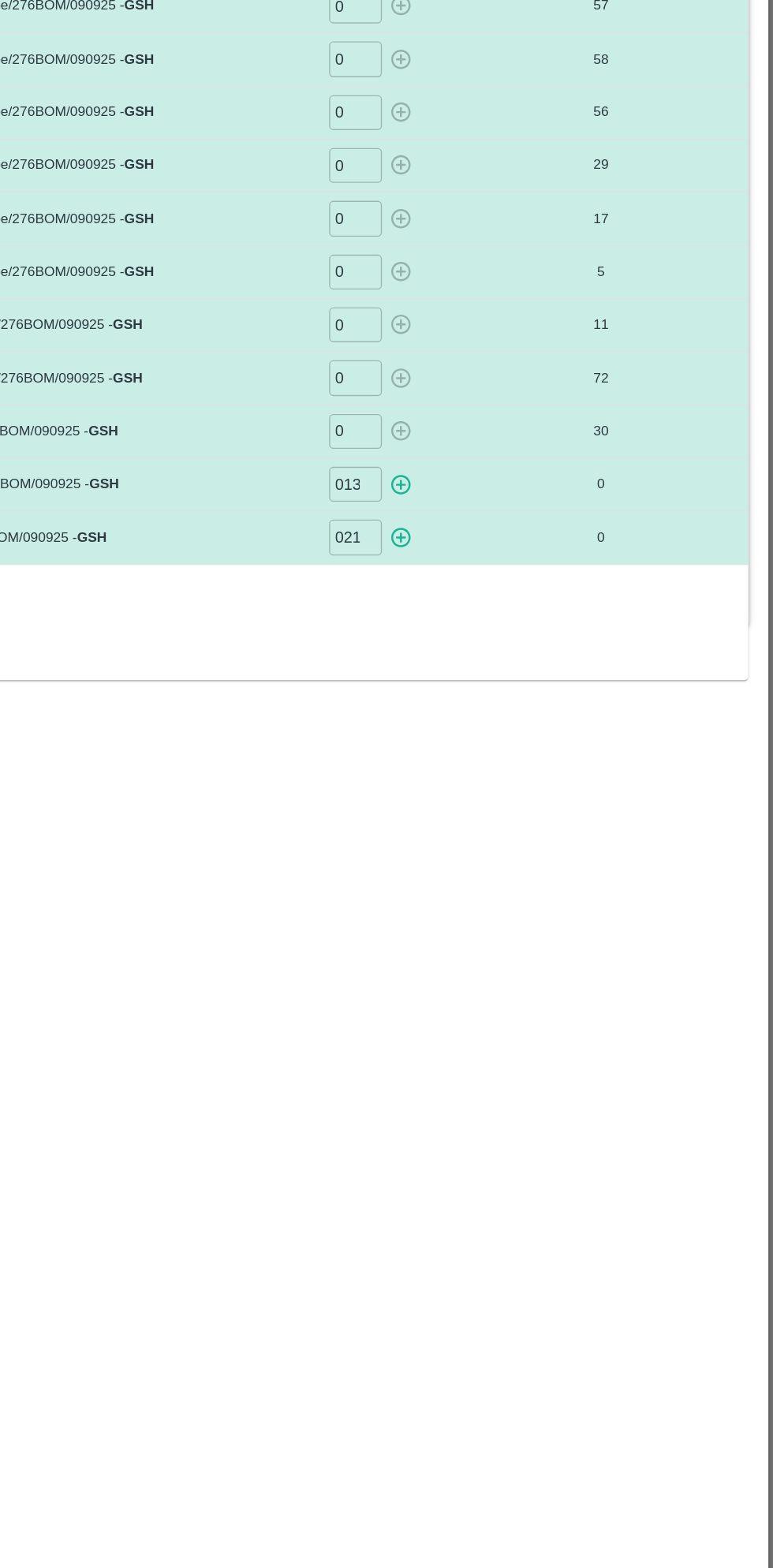
click at [493, 541] on icon "button" at bounding box center [494, 550] width 17 height 17
type input "0"
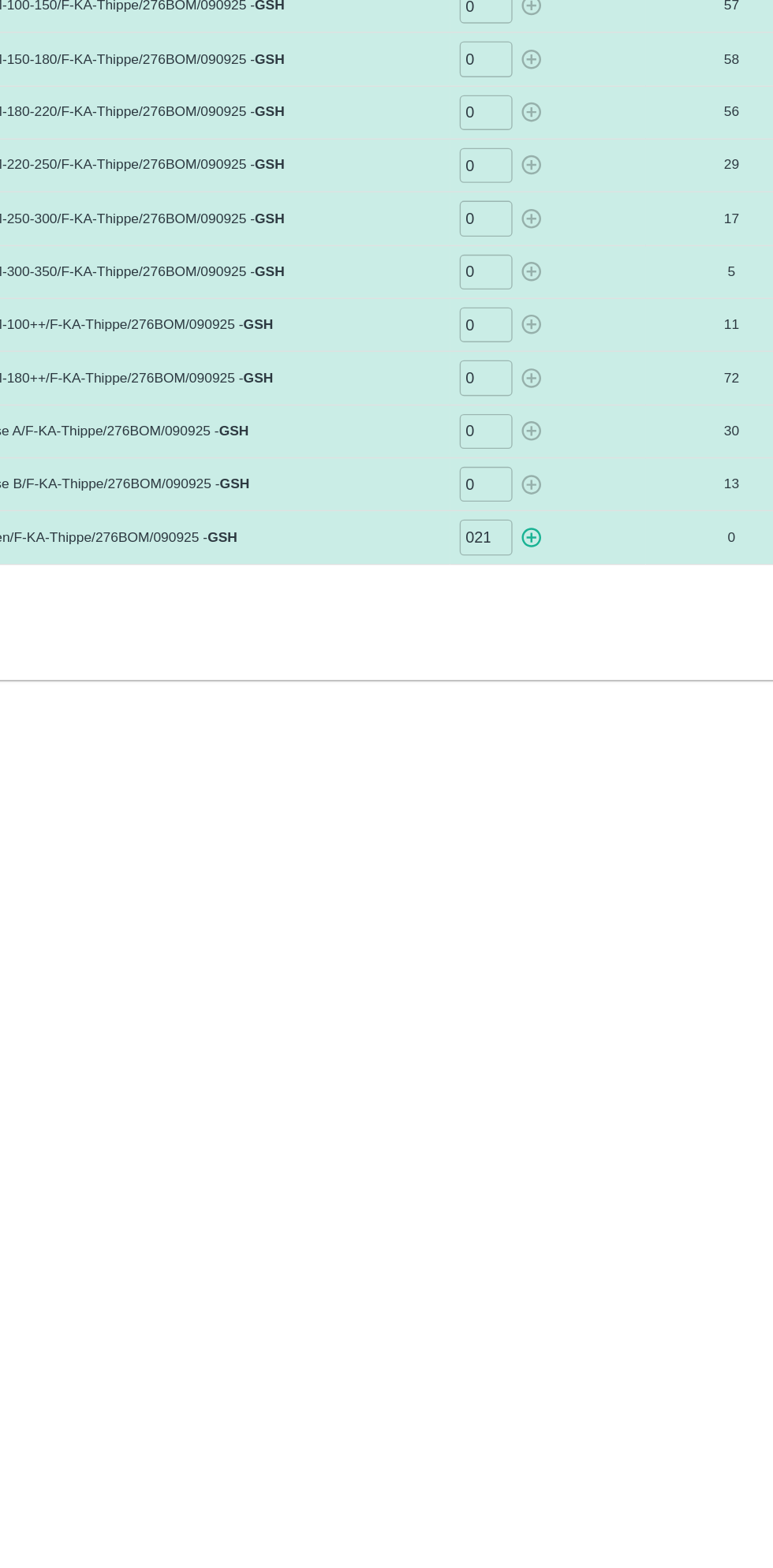
click at [500, 585] on icon "button" at bounding box center [494, 590] width 15 height 15
type input "0"
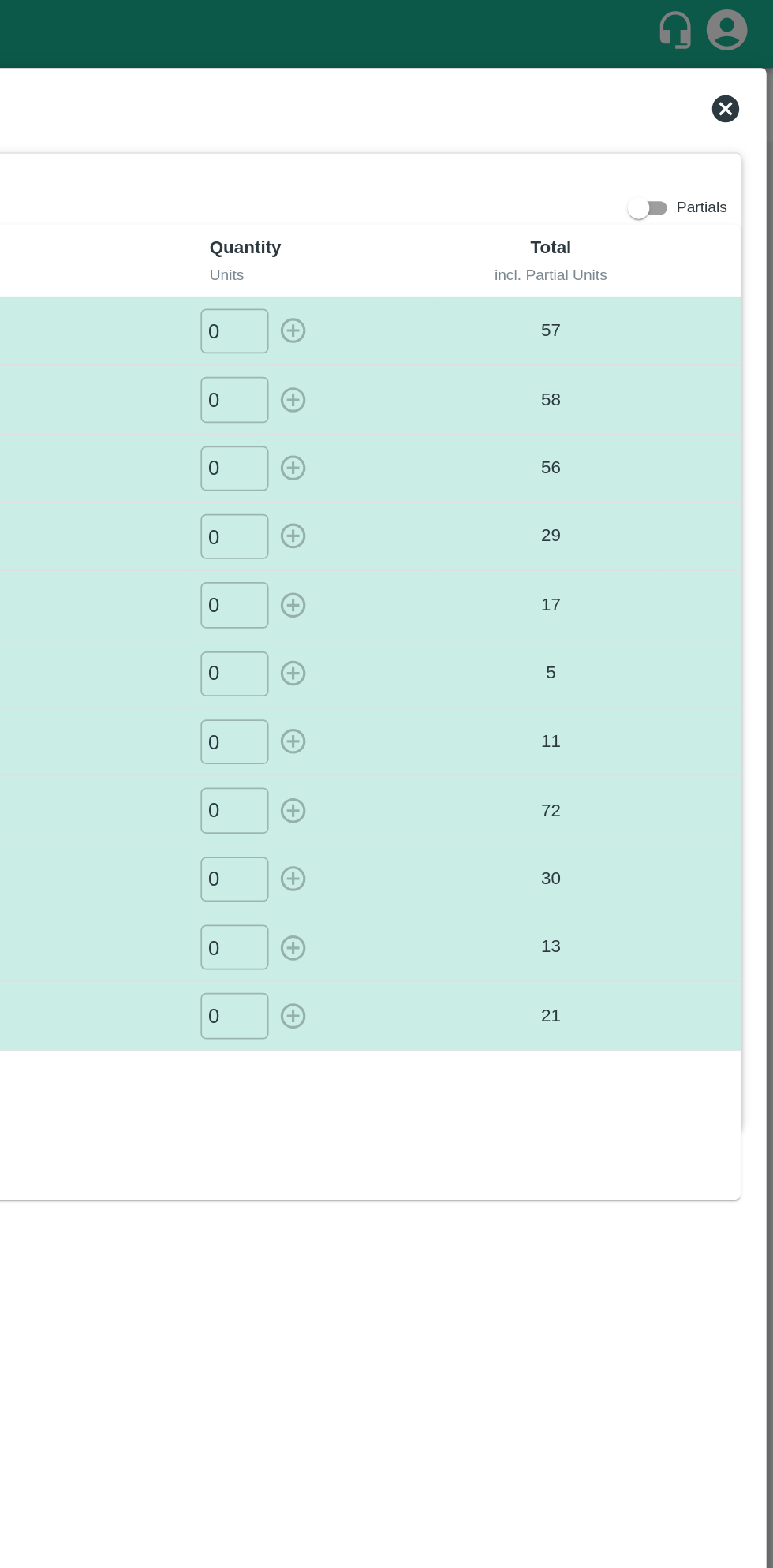
click at [750, 59] on icon at bounding box center [745, 63] width 15 height 15
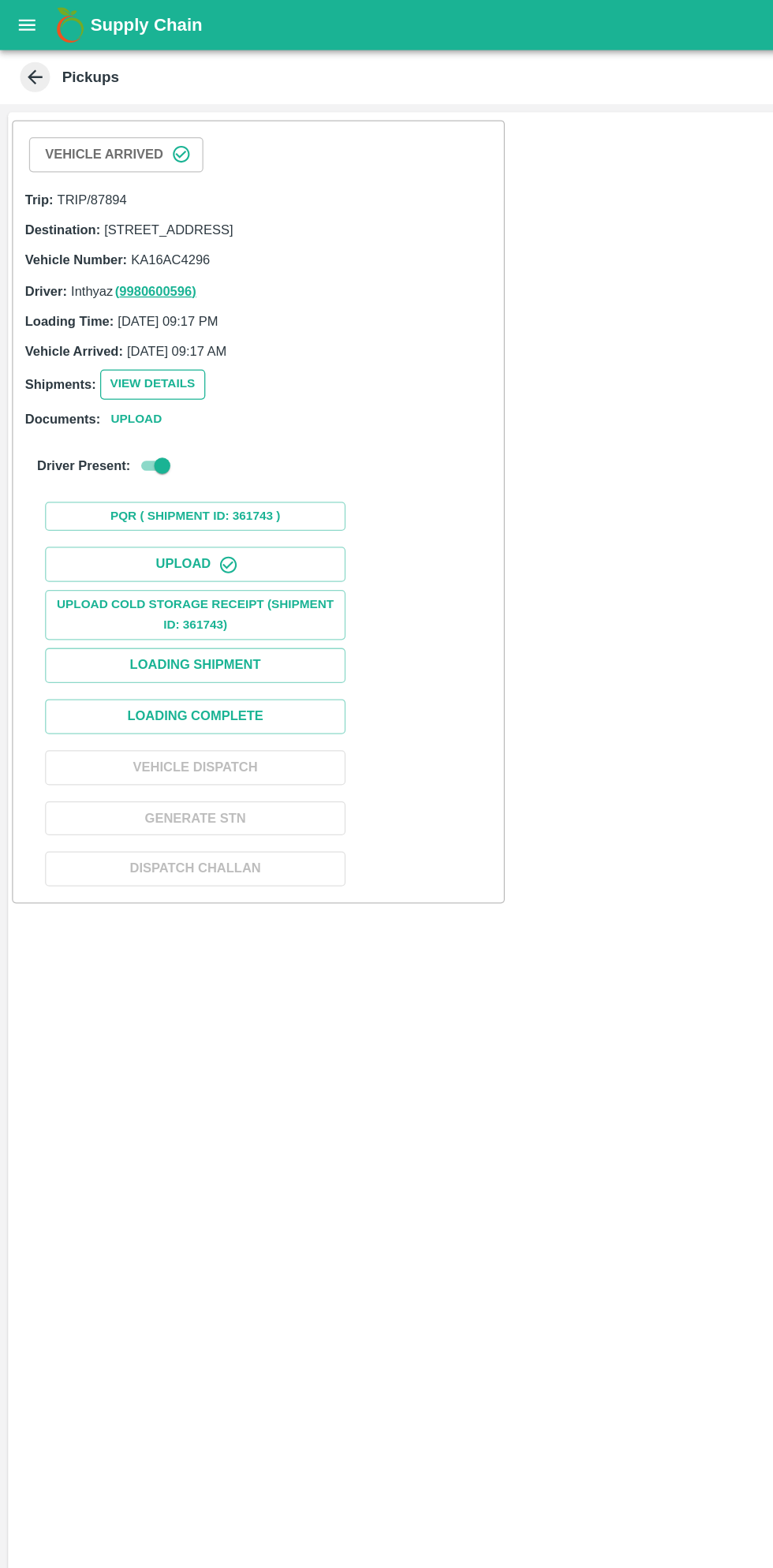
click at [125, 314] on button "View Details" at bounding box center [120, 302] width 83 height 23
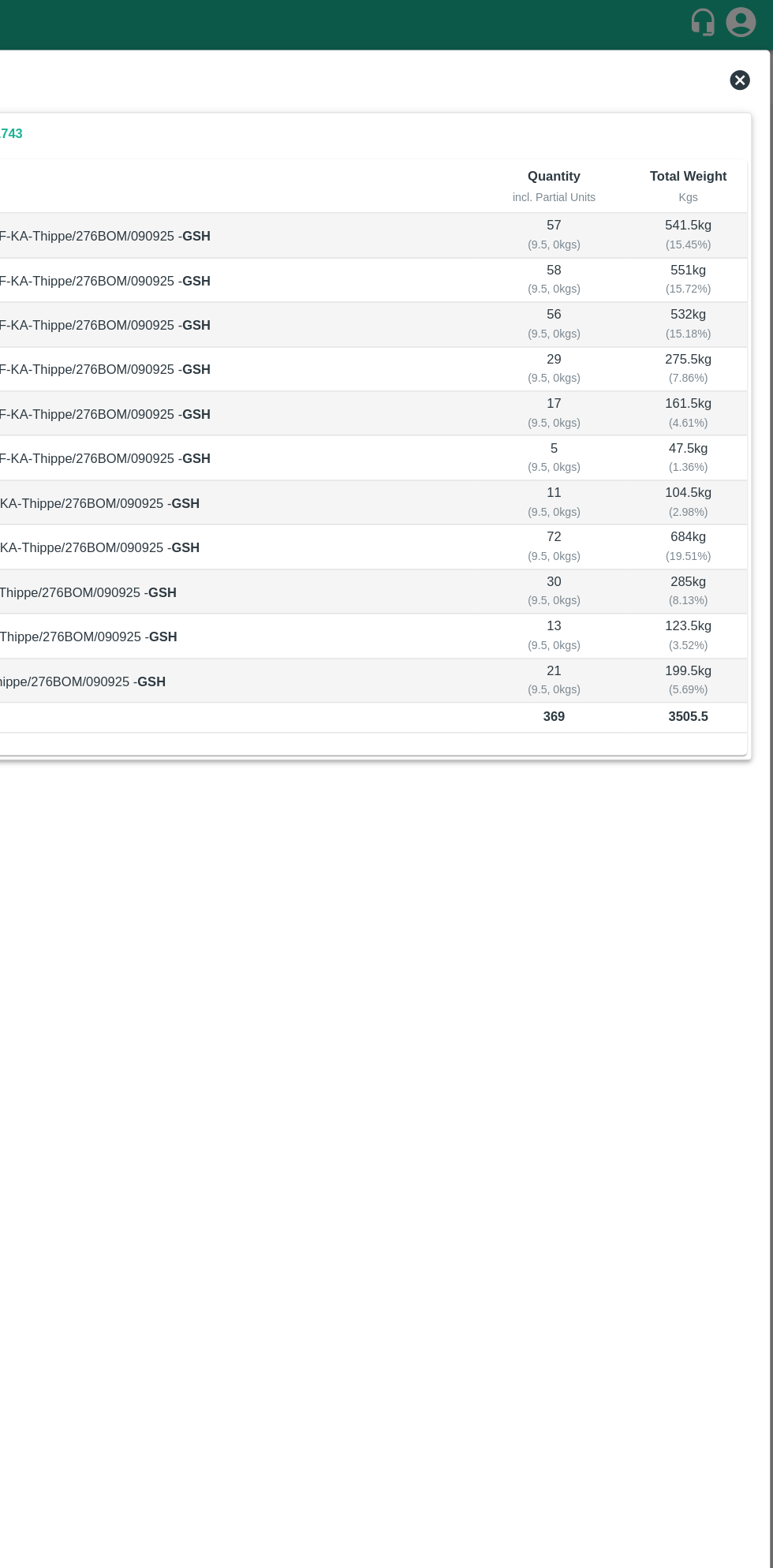
click at [735, 55] on icon at bounding box center [745, 63] width 19 height 19
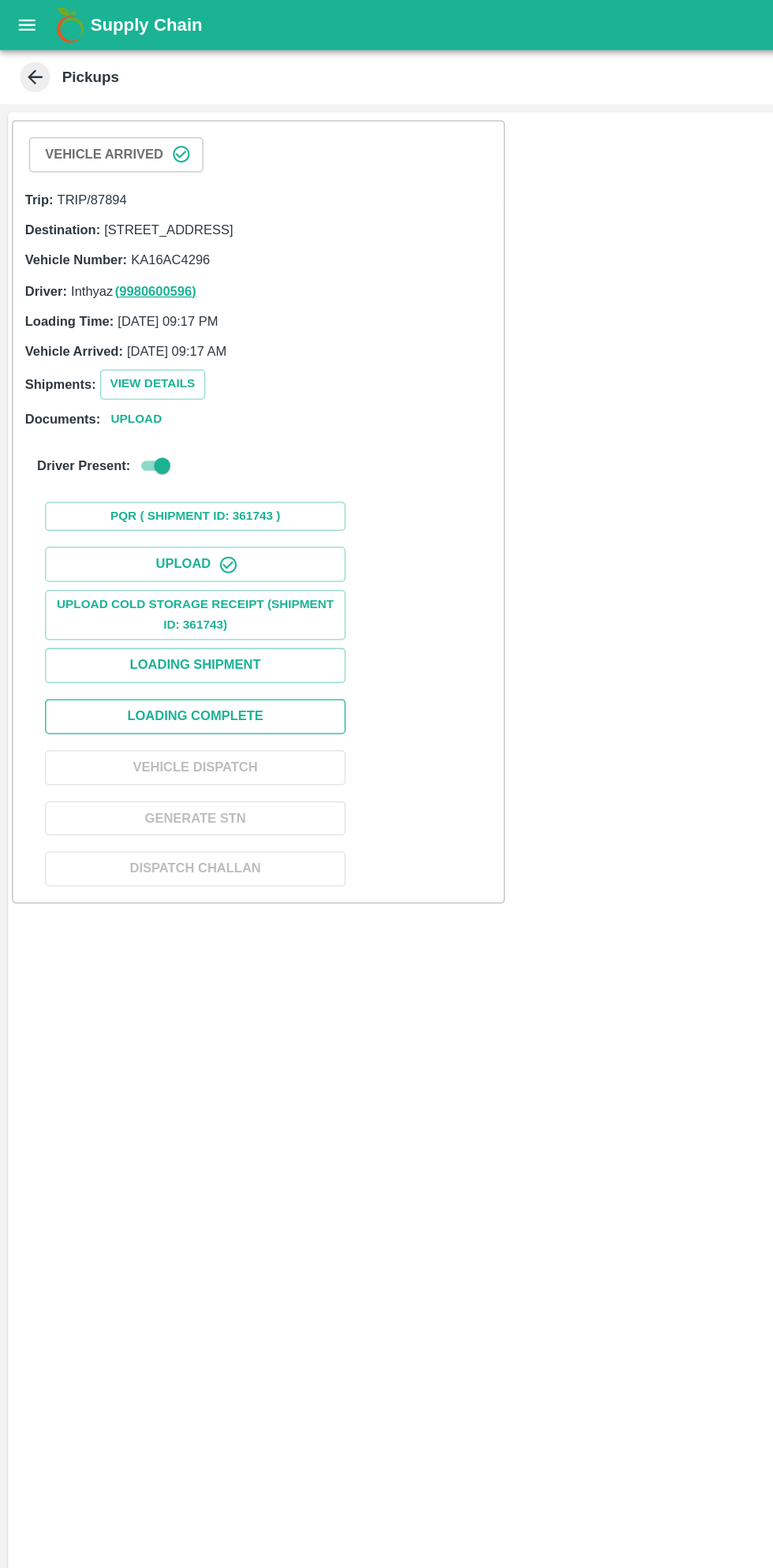
click at [205, 578] on button "Loading Complete" at bounding box center [154, 564] width 237 height 27
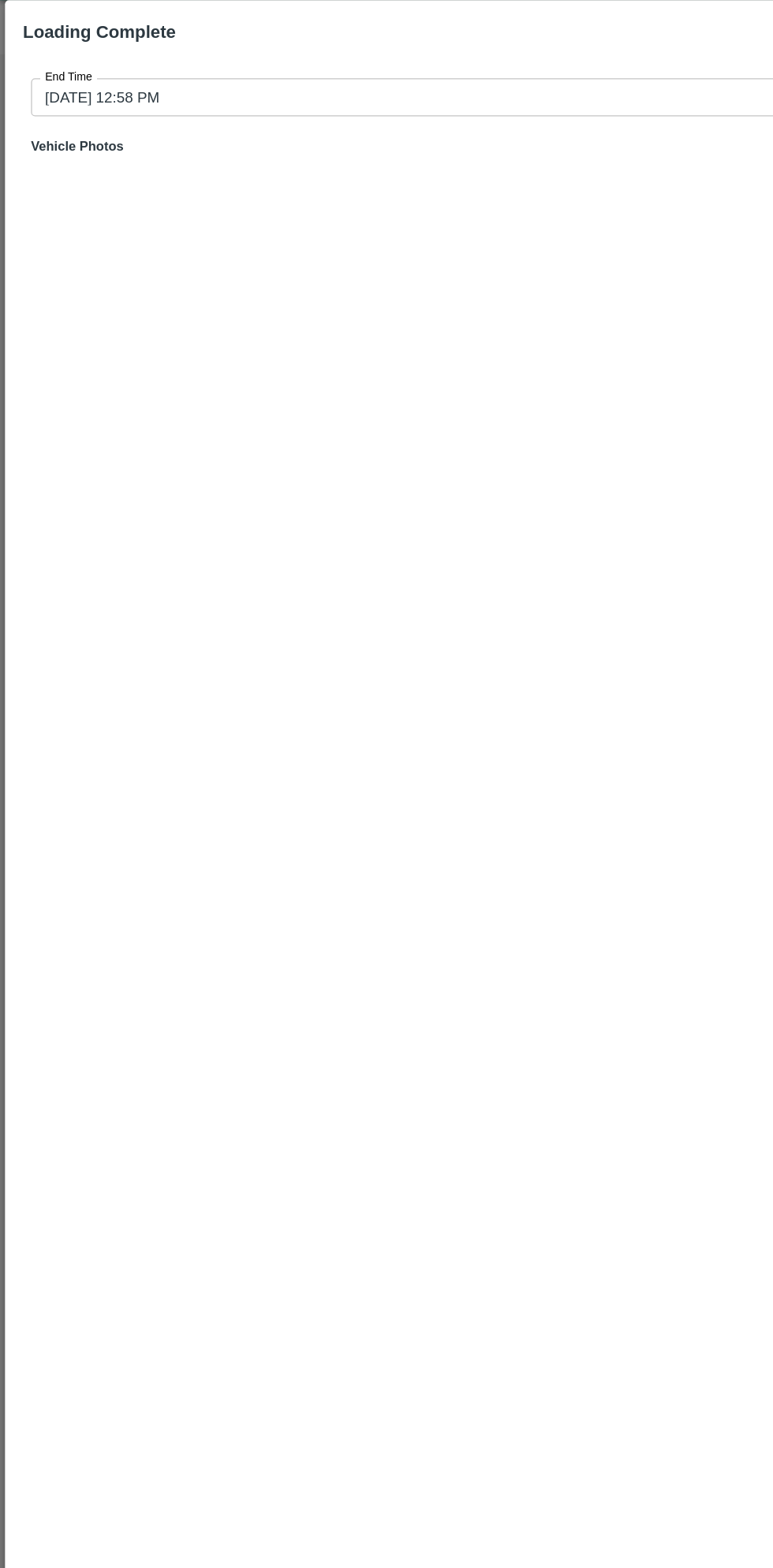
click at [191, 115] on input "12/09/2025 12:58 PM" at bounding box center [381, 115] width 713 height 30
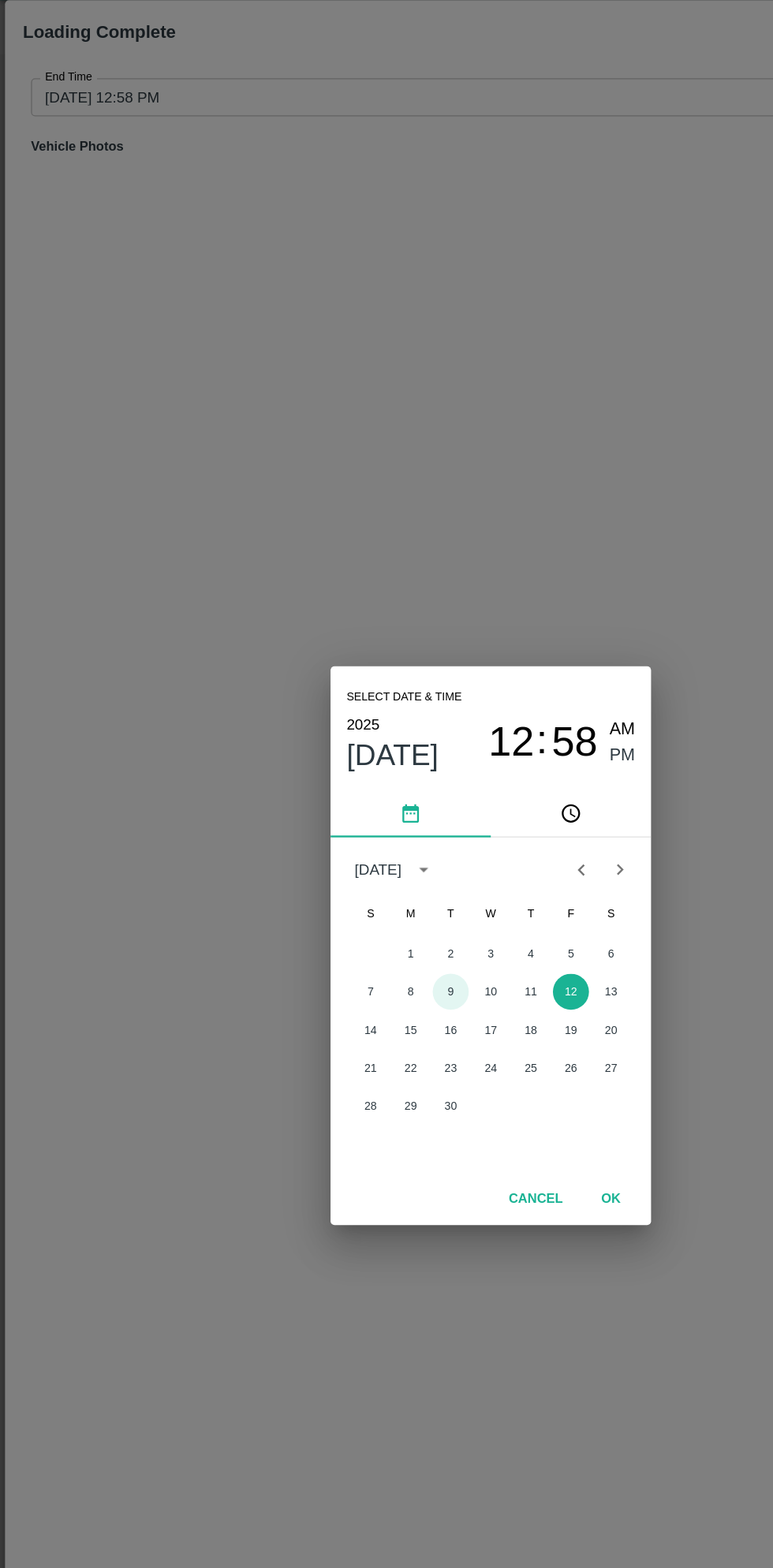
click at [354, 820] on button "9" at bounding box center [354, 820] width 28 height 28
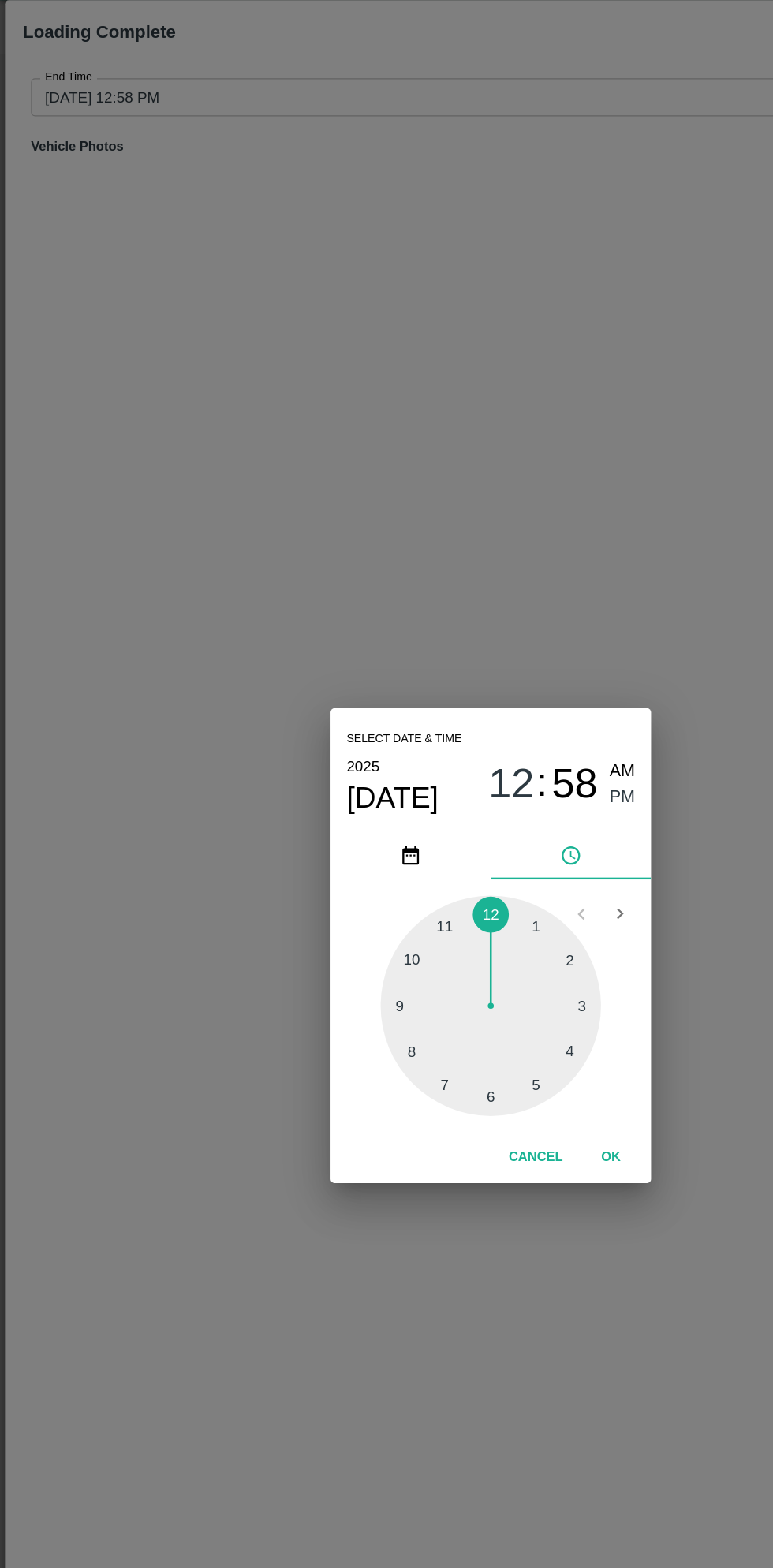
click at [458, 870] on div at bounding box center [386, 831] width 174 height 174
click at [484, 675] on span "PM" at bounding box center [491, 667] width 21 height 21
click at [481, 950] on button "OK" at bounding box center [481, 951] width 50 height 27
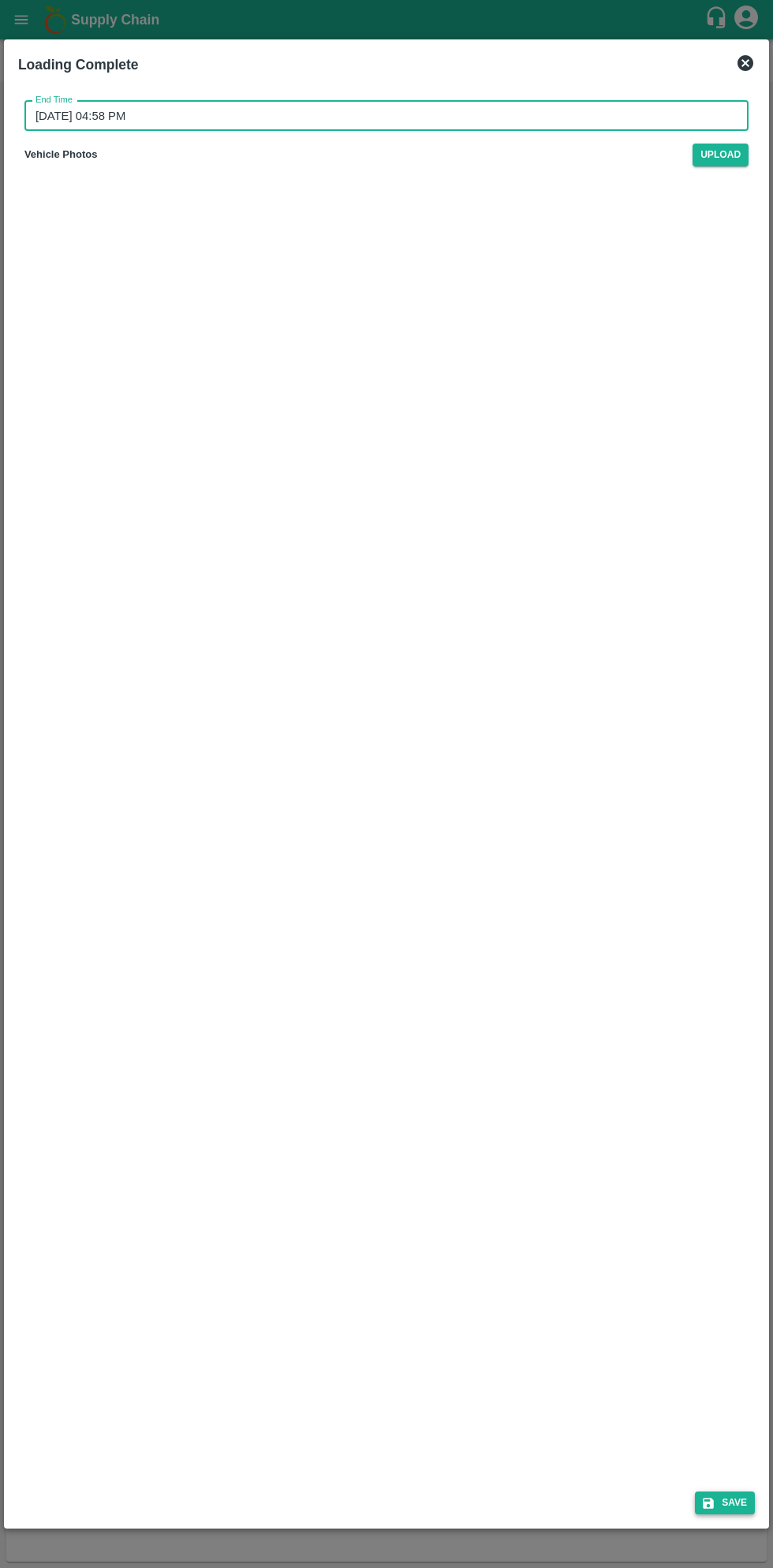
click at [723, 1493] on button "Save" at bounding box center [725, 1502] width 60 height 23
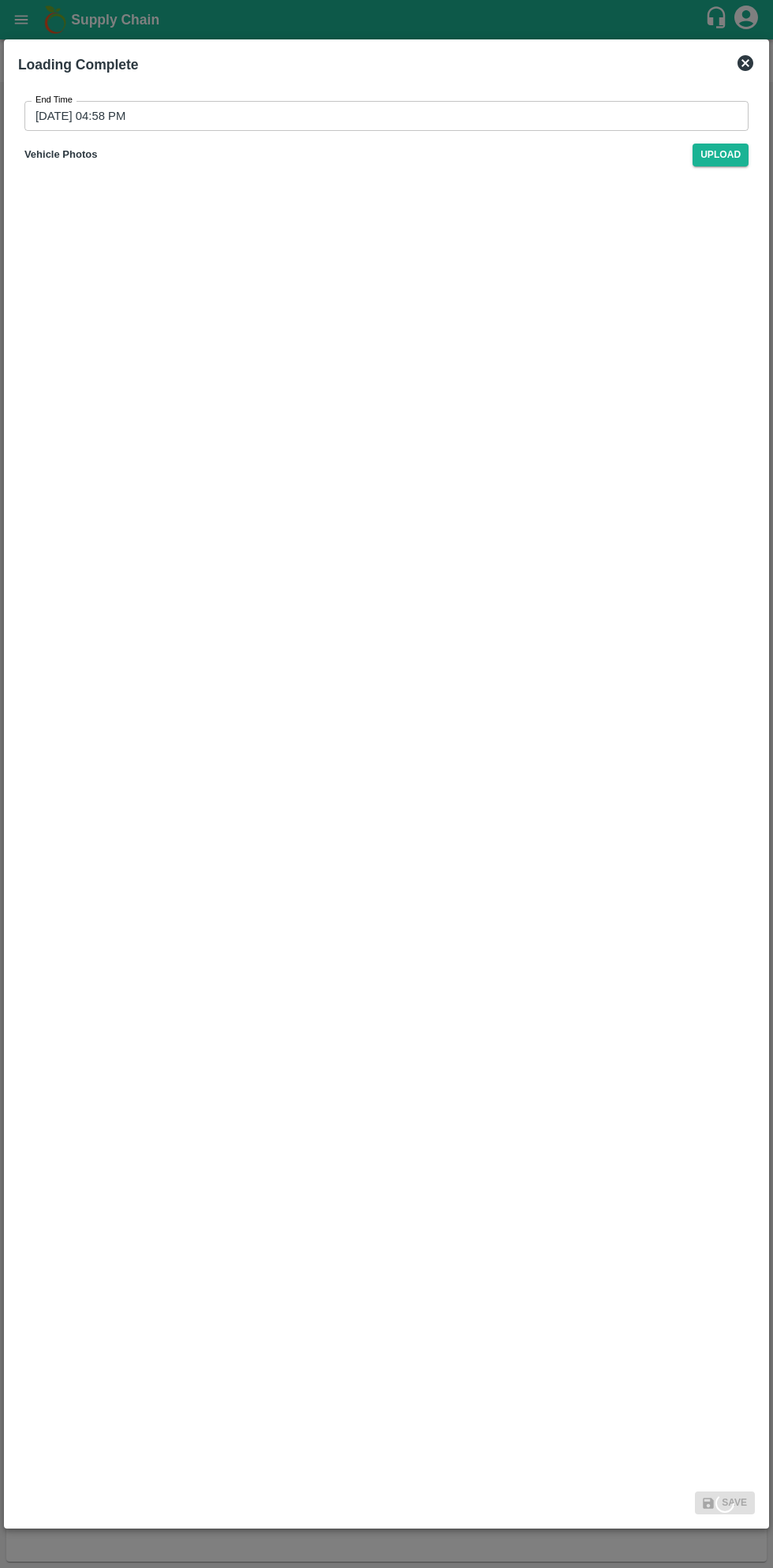
type input "12/09/2025 12:58 PM"
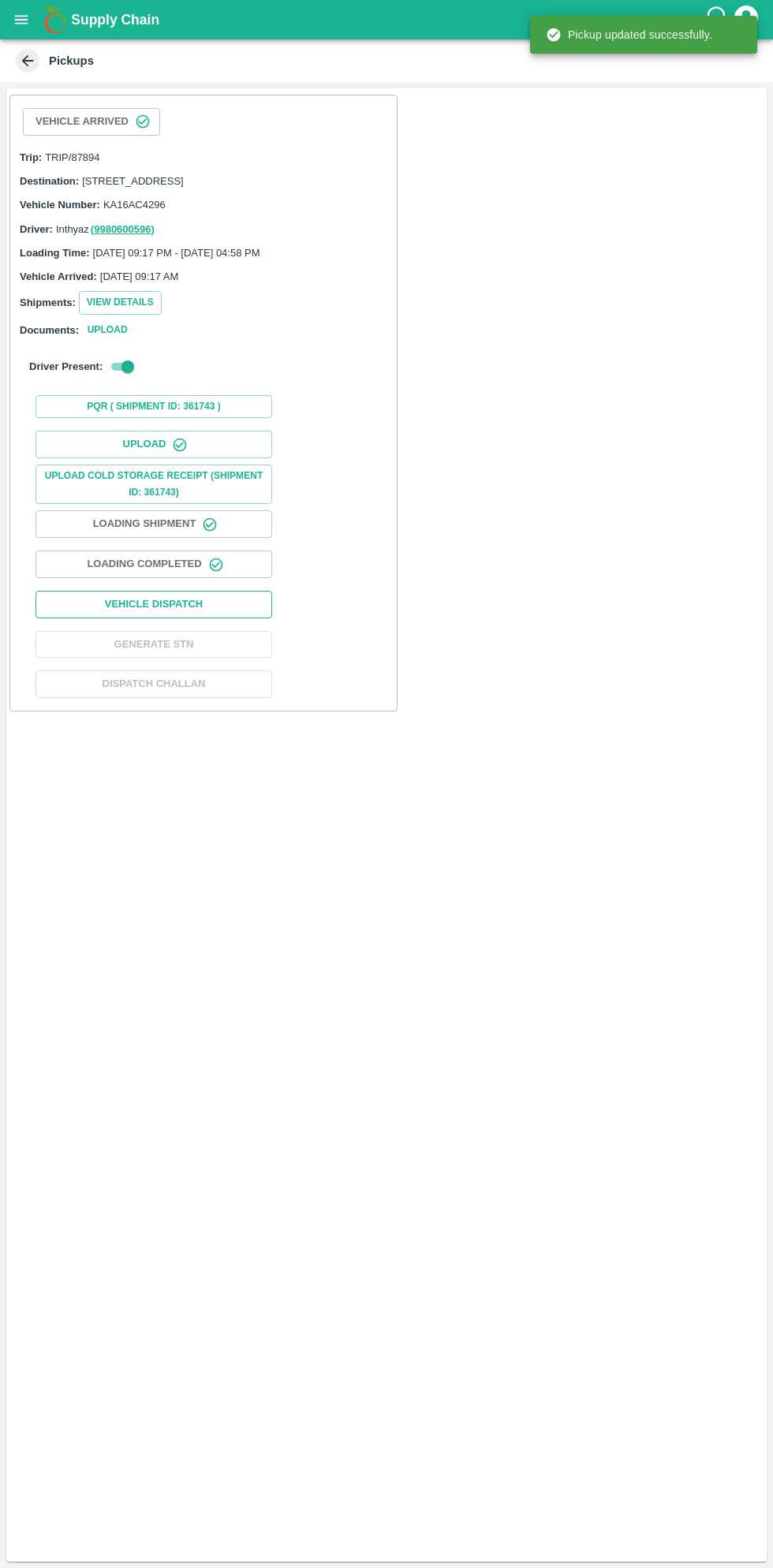
click at [218, 618] on button "Vehicle Dispatch" at bounding box center [154, 604] width 237 height 27
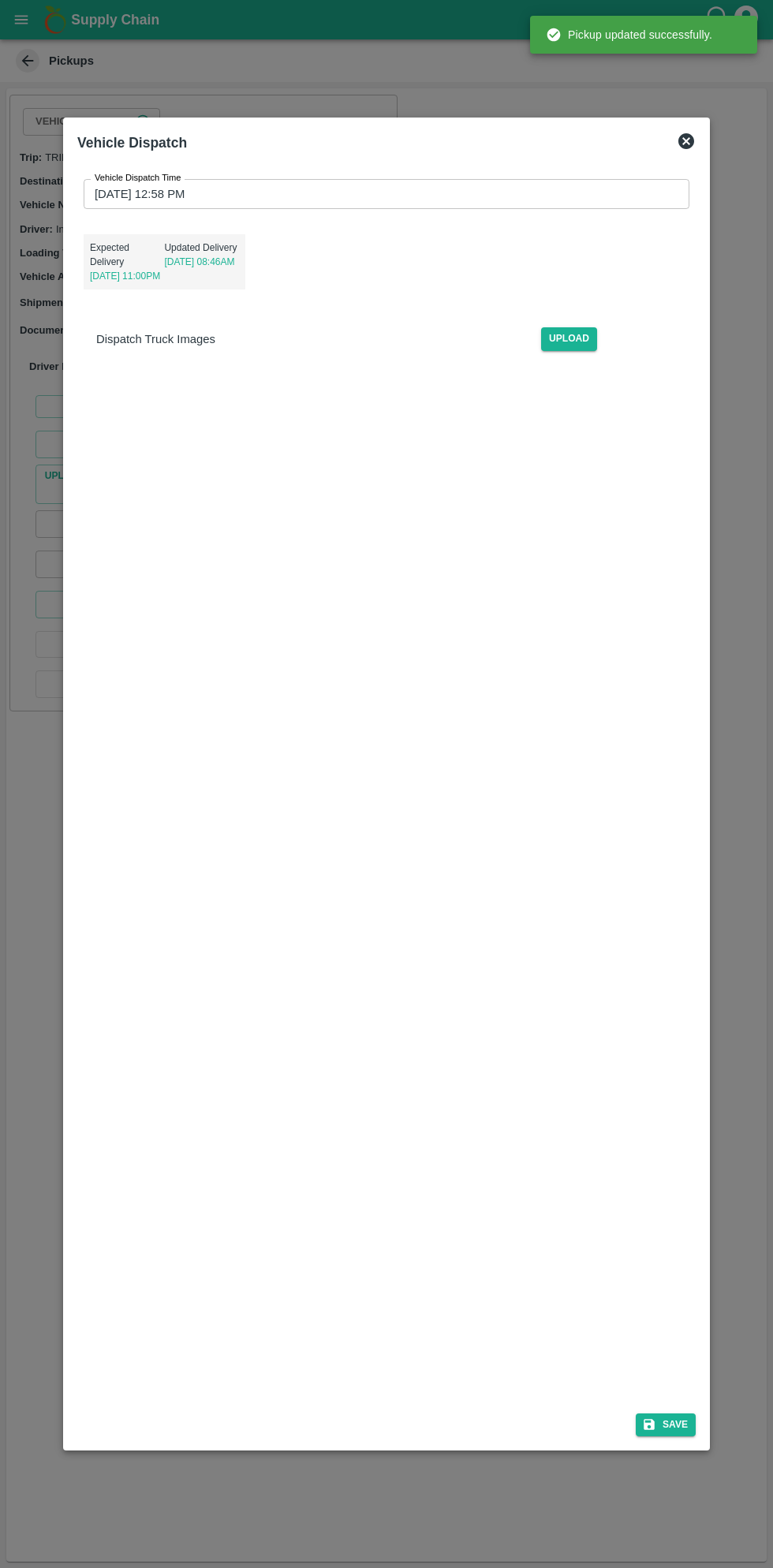
click at [232, 194] on input "12/09/2025 12:58 PM" at bounding box center [381, 193] width 594 height 30
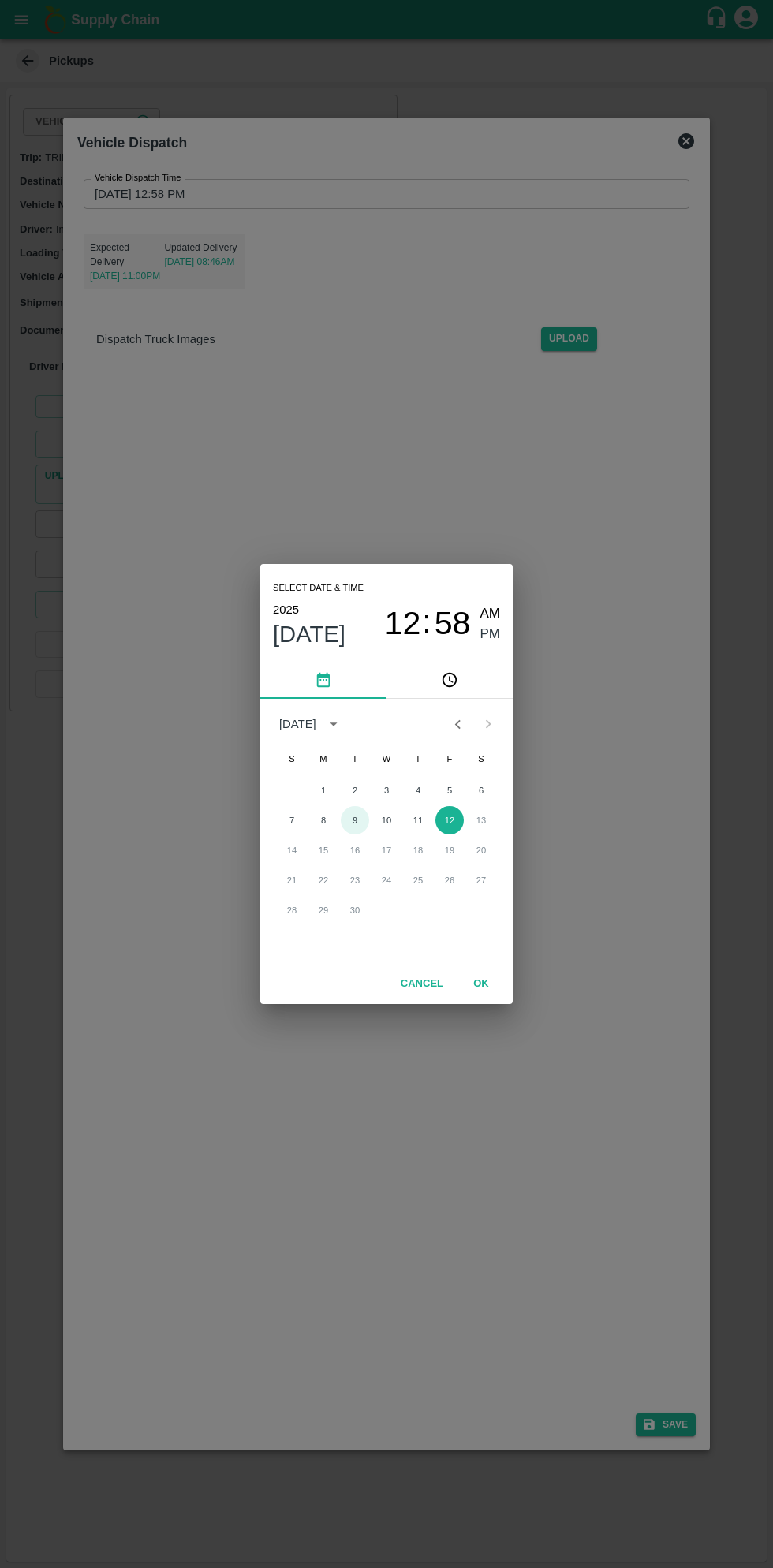
click at [357, 817] on button "9" at bounding box center [354, 820] width 28 height 28
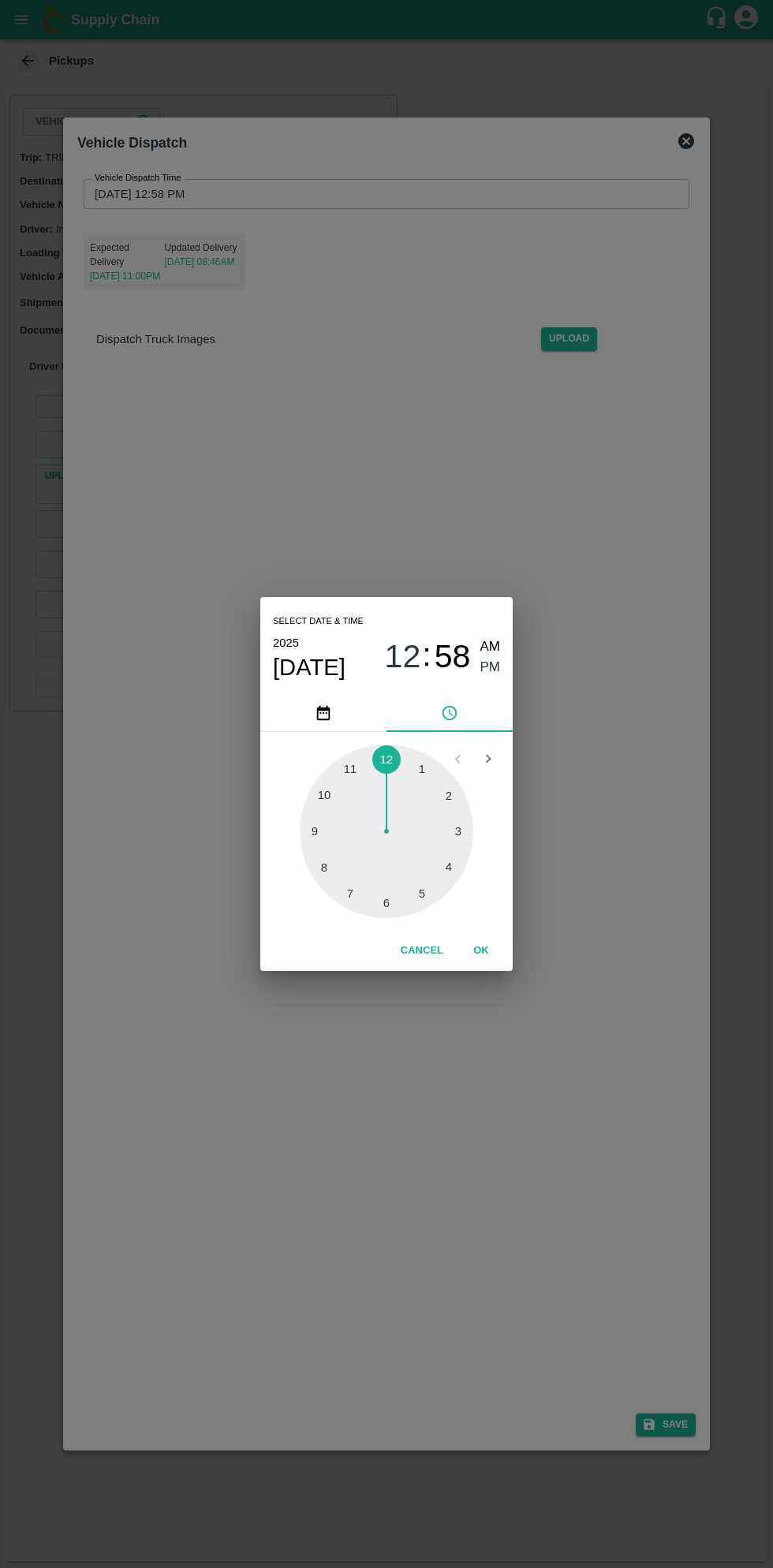
click at [422, 890] on div at bounding box center [386, 831] width 174 height 174
type input "09/09/2025 05:58 PM"
click at [487, 675] on span "PM" at bounding box center [491, 667] width 21 height 21
click at [503, 952] on button "OK" at bounding box center [481, 951] width 50 height 27
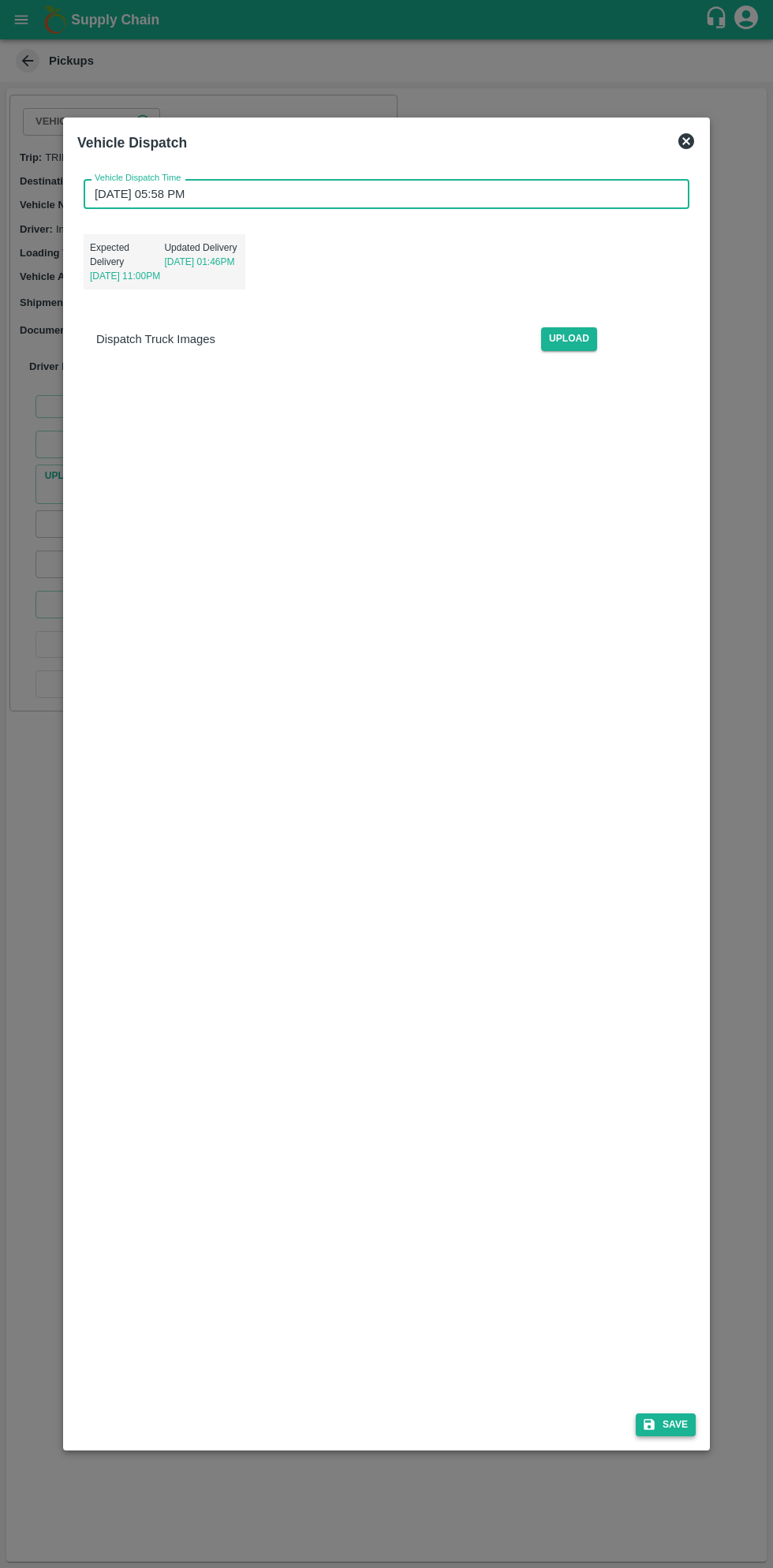
click at [674, 1426] on button "Save" at bounding box center [665, 1424] width 60 height 23
